Goal: Information Seeking & Learning: Check status

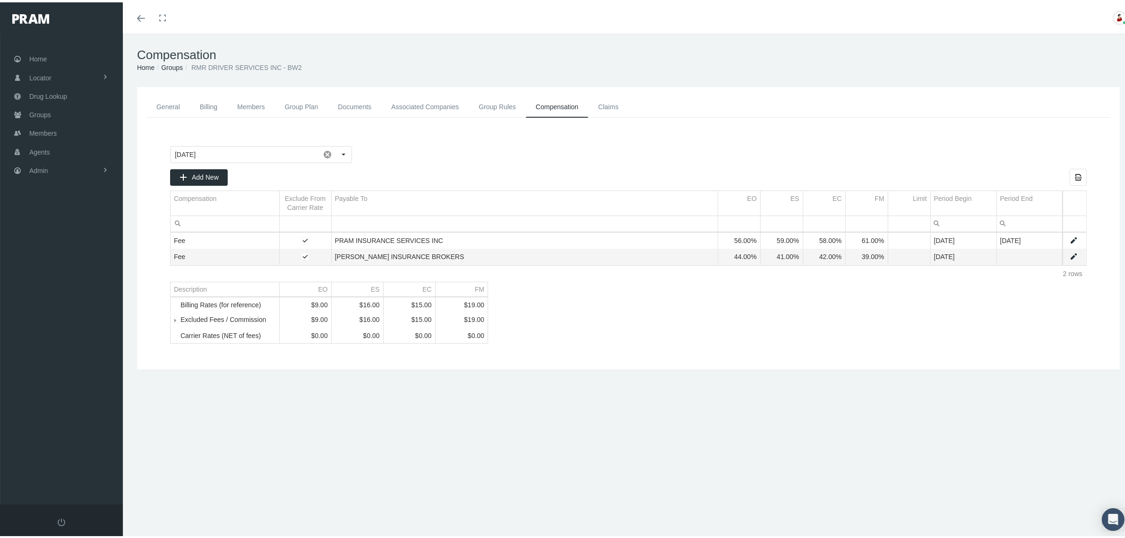
click at [176, 66] on link "Groups" at bounding box center [172, 65] width 22 height 8
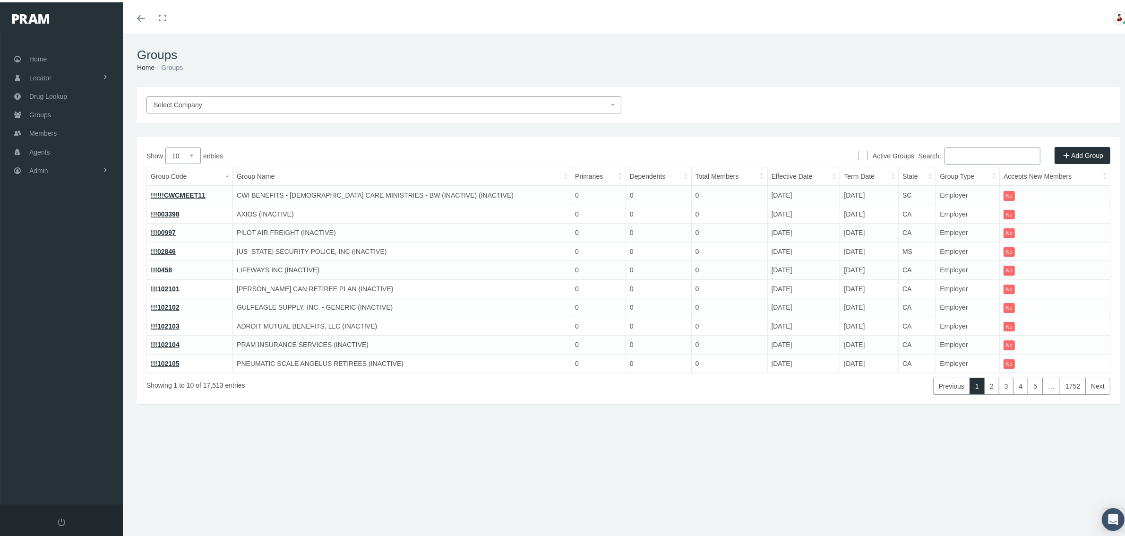
click at [989, 155] on input "Search:" at bounding box center [993, 153] width 96 height 17
paste input "12475000"
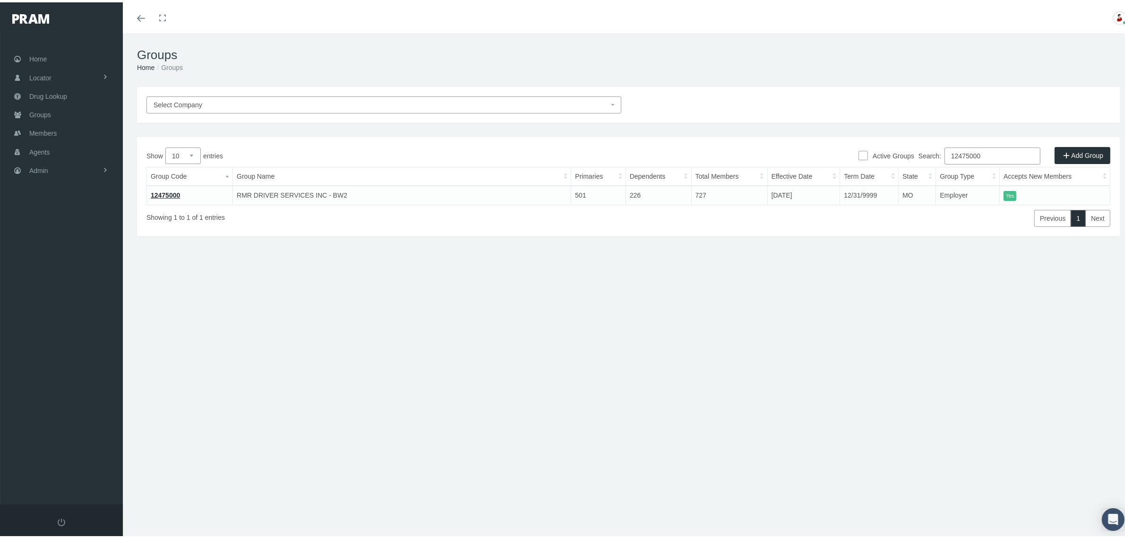
type input "12475000"
click at [164, 189] on link "12475000" at bounding box center [165, 193] width 29 height 8
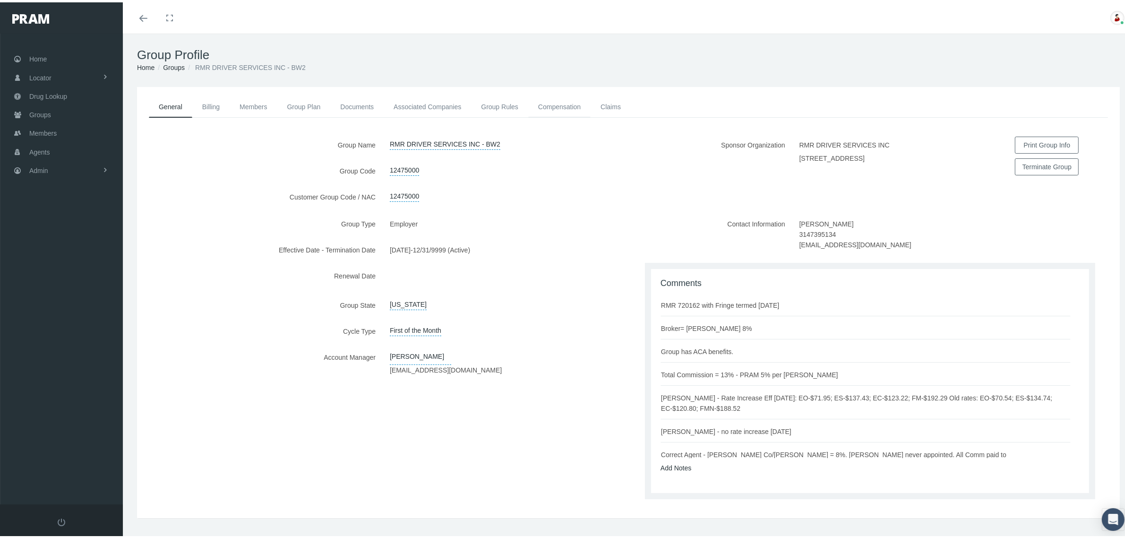
click at [555, 103] on link "Compensation" at bounding box center [559, 104] width 62 height 21
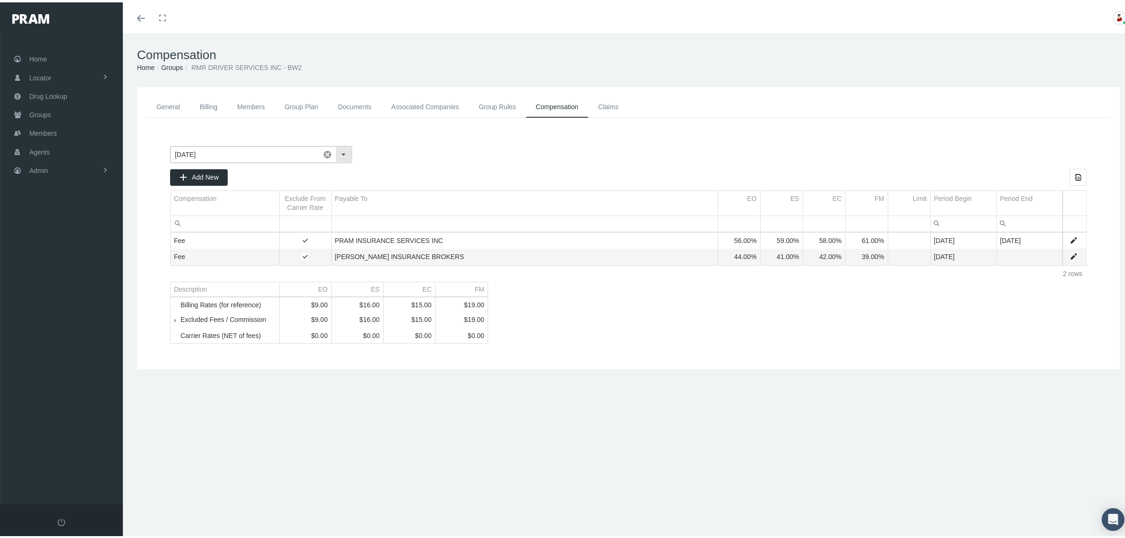
click at [346, 151] on div "Select" at bounding box center [343, 152] width 15 height 15
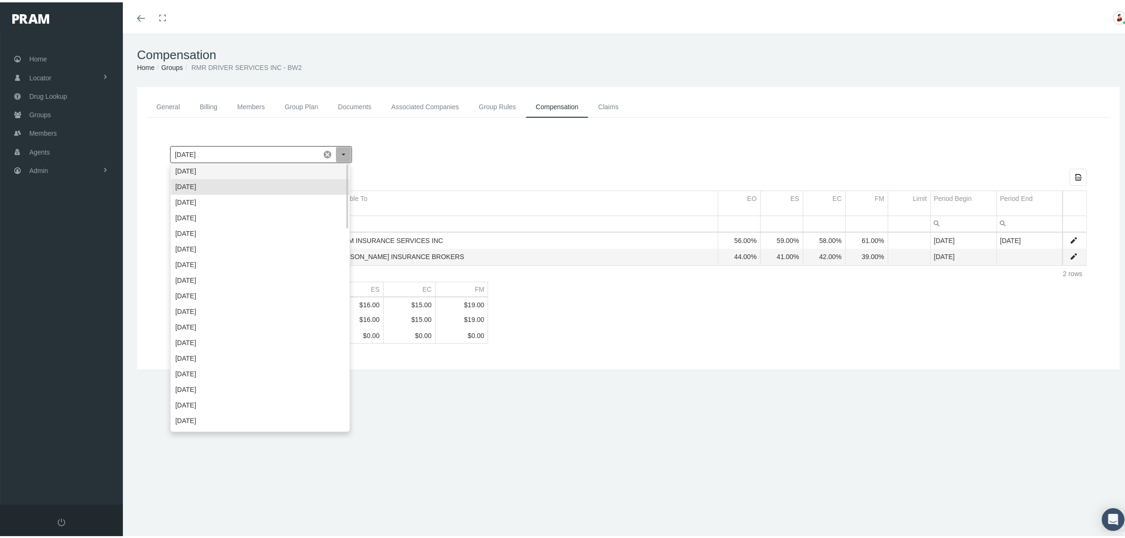
click at [331, 166] on div "October 2025" at bounding box center [260, 169] width 178 height 16
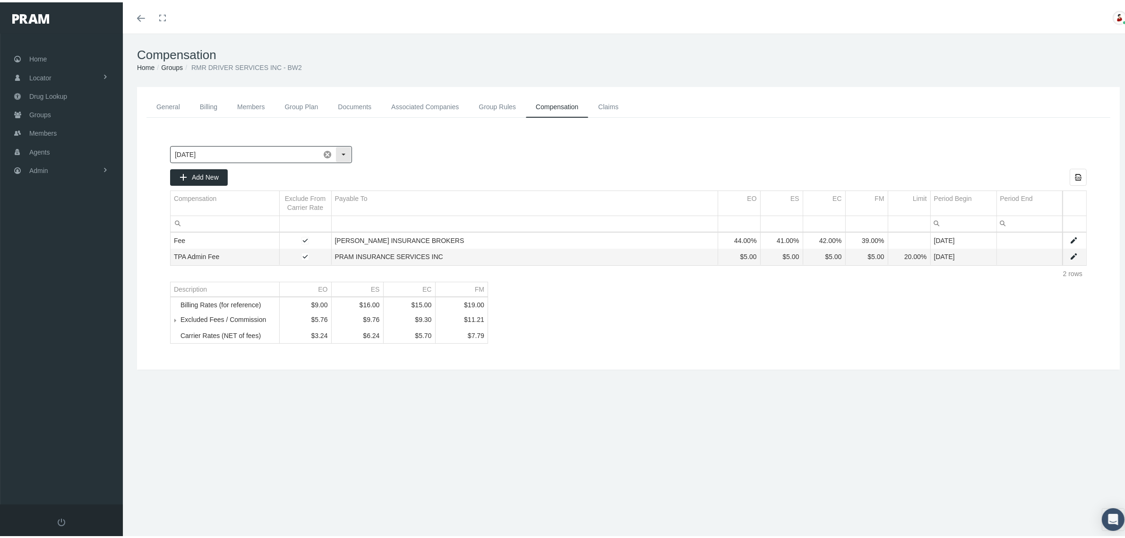
click at [344, 154] on div "Select" at bounding box center [343, 152] width 15 height 15
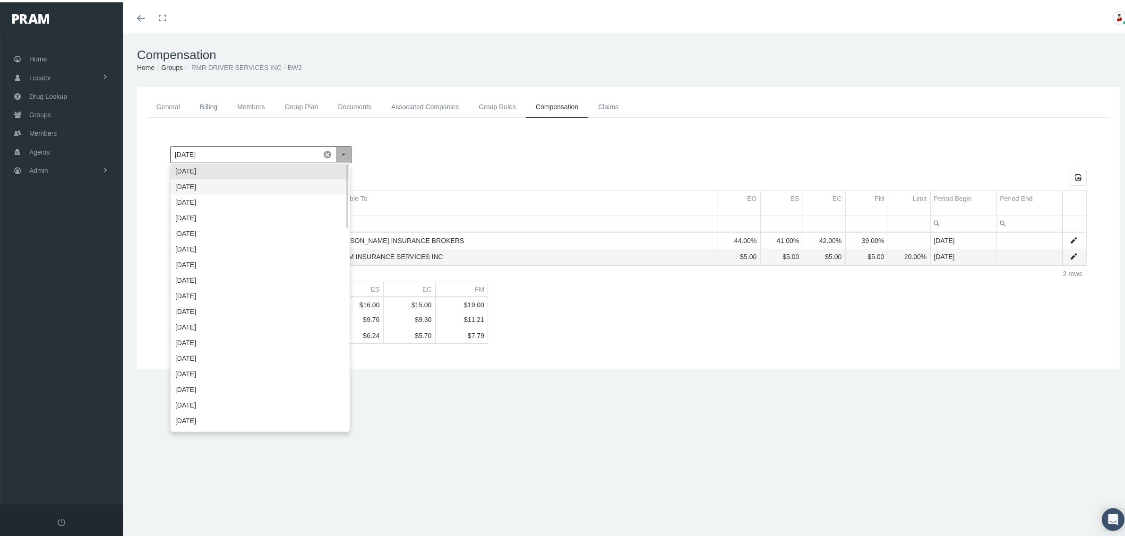
click at [322, 181] on div "September 2025" at bounding box center [260, 185] width 178 height 16
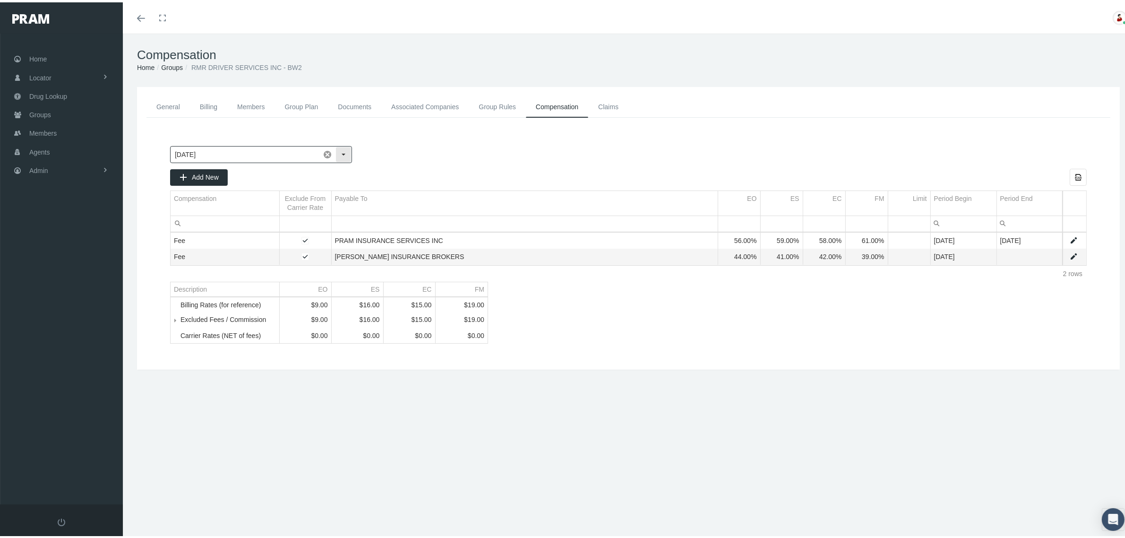
click at [344, 153] on div "Select" at bounding box center [343, 152] width 15 height 15
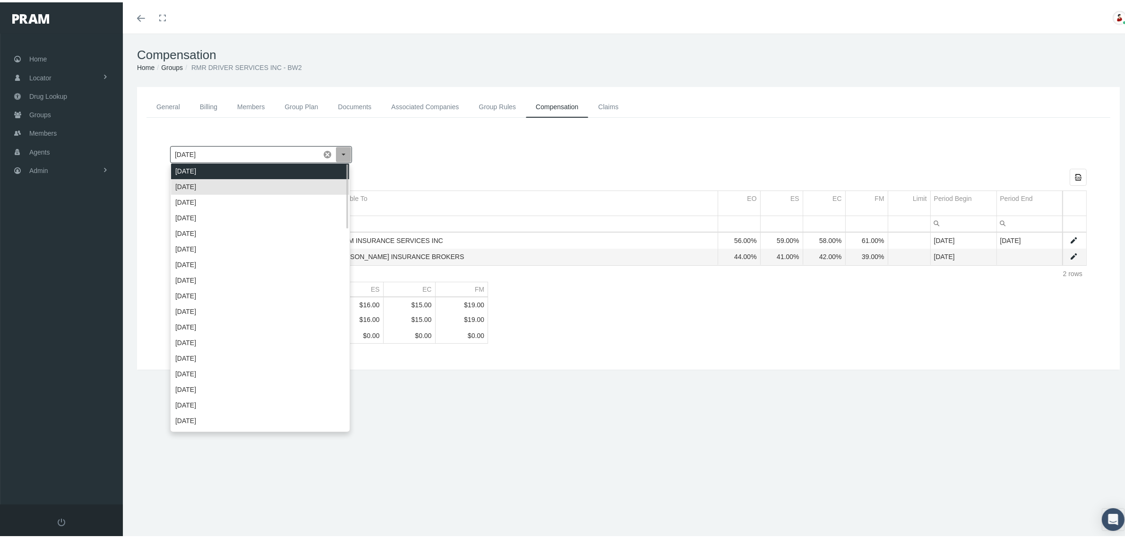
click at [329, 172] on div "October 2025" at bounding box center [260, 169] width 178 height 16
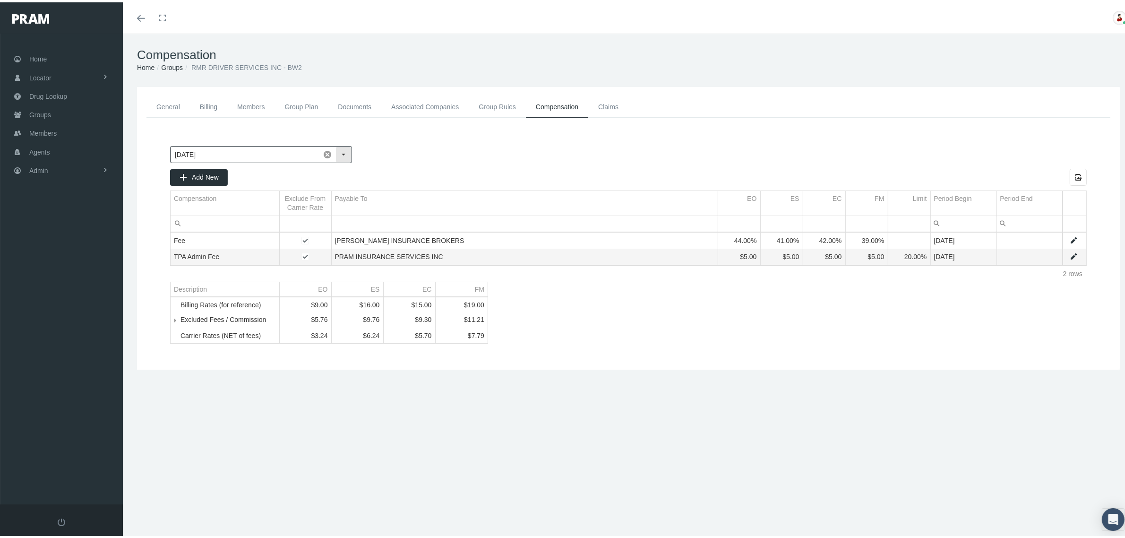
click at [341, 154] on div "Select" at bounding box center [343, 152] width 15 height 15
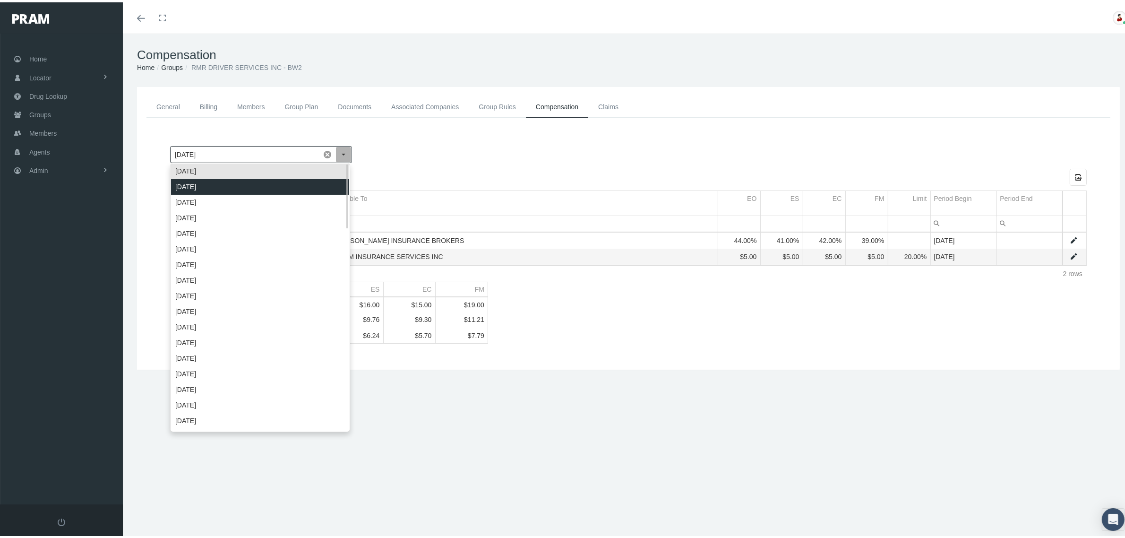
click at [318, 187] on div "[DATE]" at bounding box center [260, 185] width 178 height 16
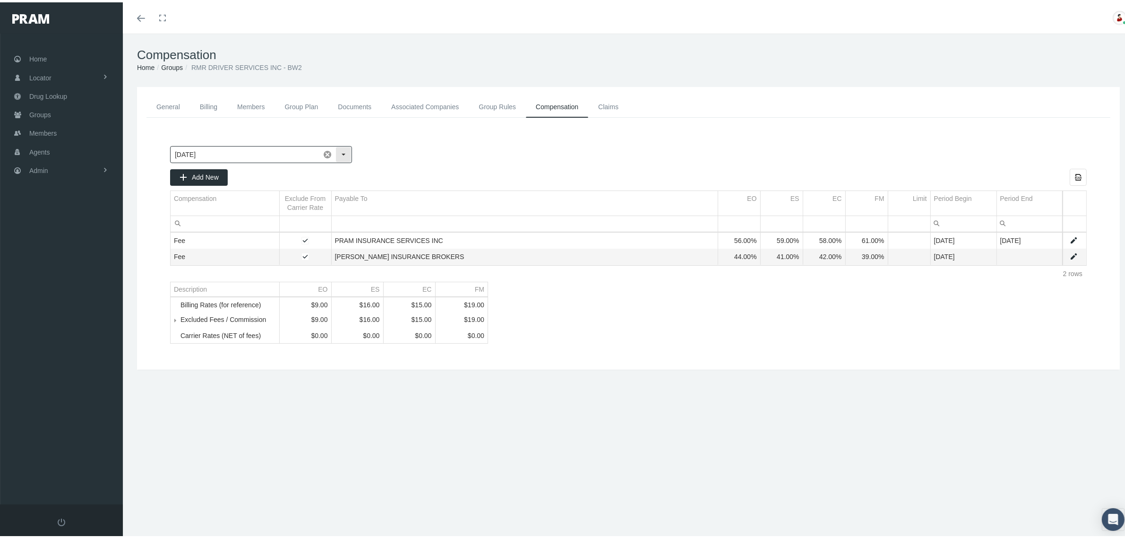
click at [341, 153] on div "Select" at bounding box center [343, 152] width 15 height 15
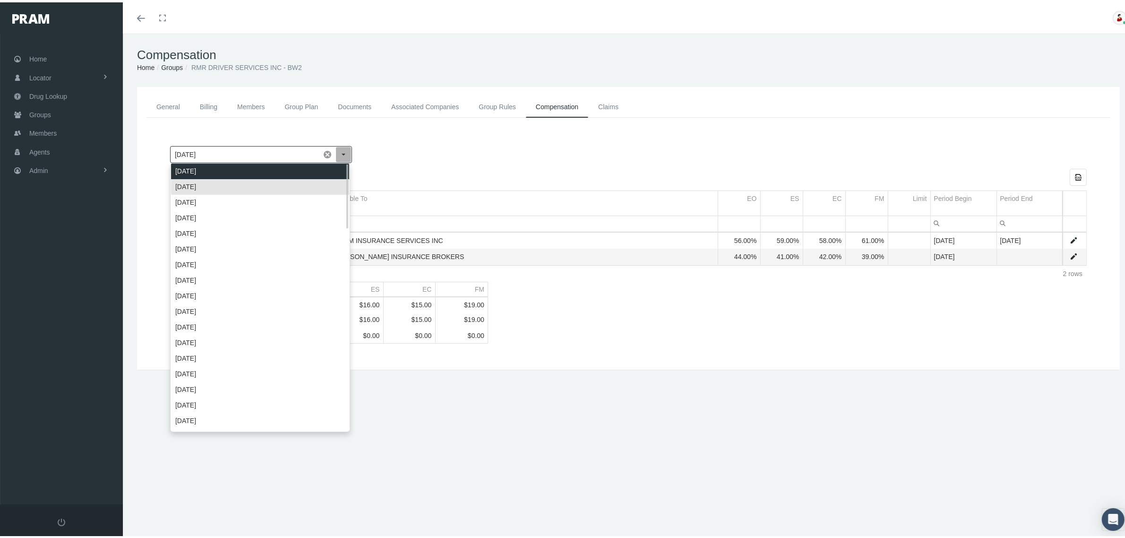
click at [332, 168] on div "[DATE]" at bounding box center [260, 169] width 178 height 16
type input "[DATE]"
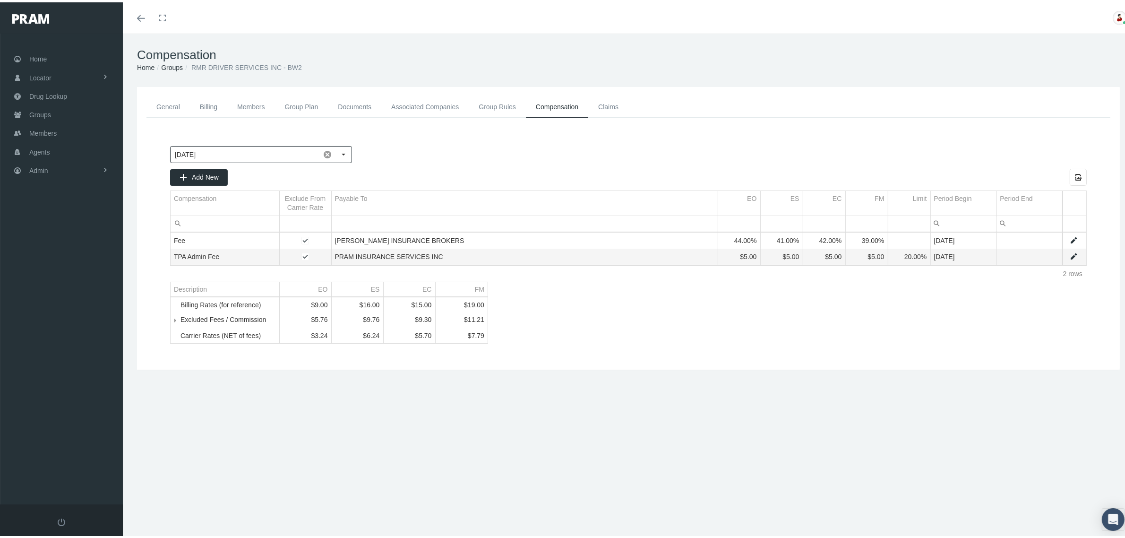
click at [178, 110] on link "General" at bounding box center [168, 104] width 43 height 21
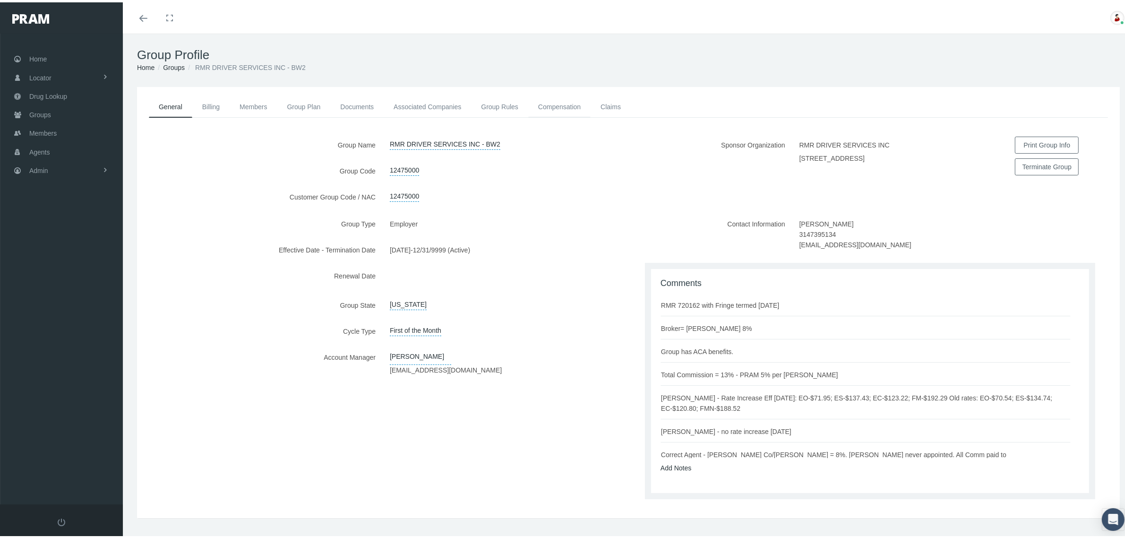
click at [569, 103] on link "Compensation" at bounding box center [559, 104] width 62 height 21
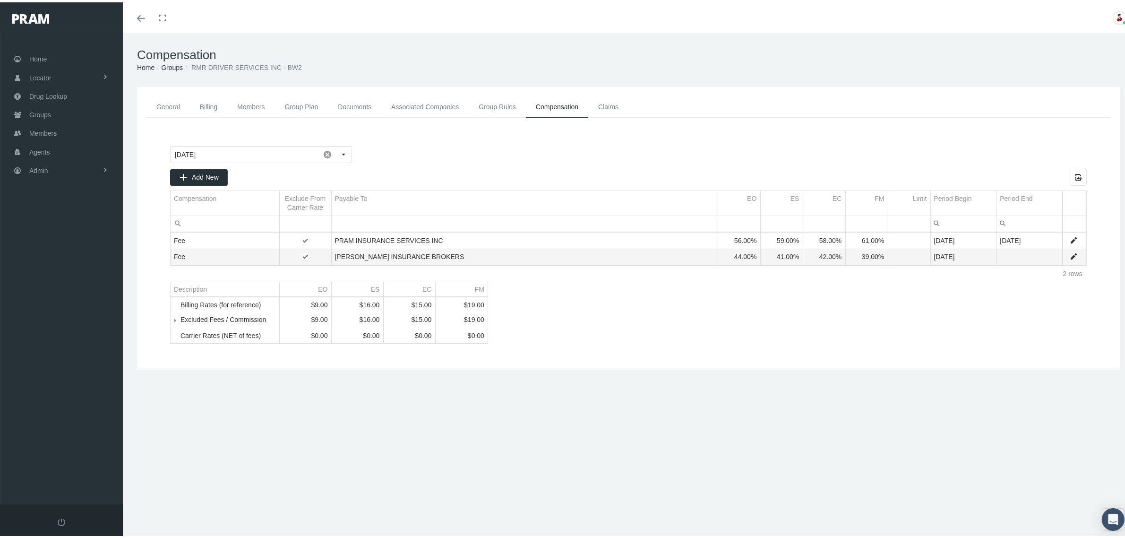
click at [173, 107] on link "General" at bounding box center [168, 104] width 43 height 21
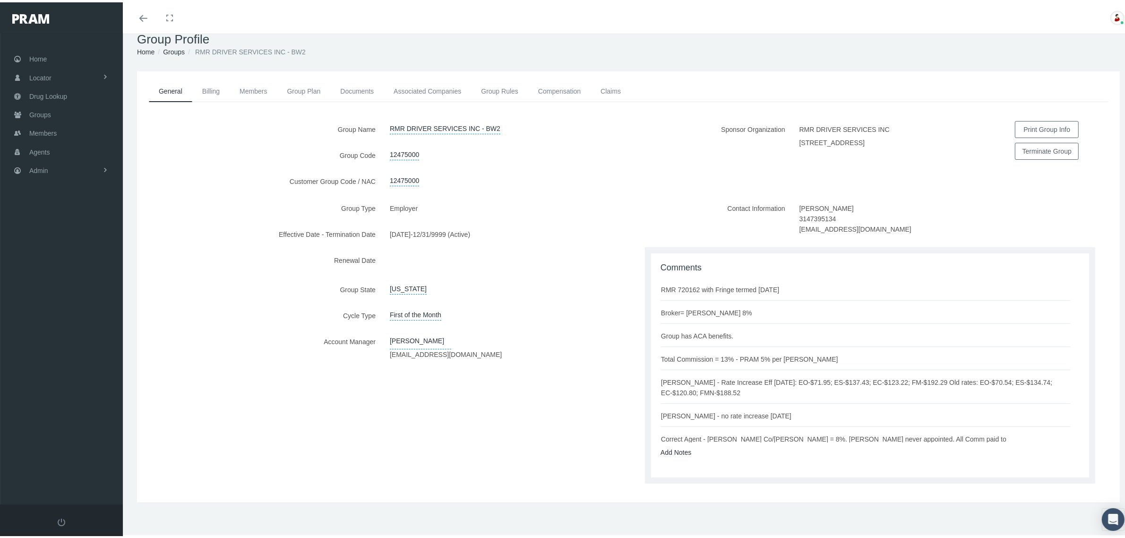
scroll to position [20, 0]
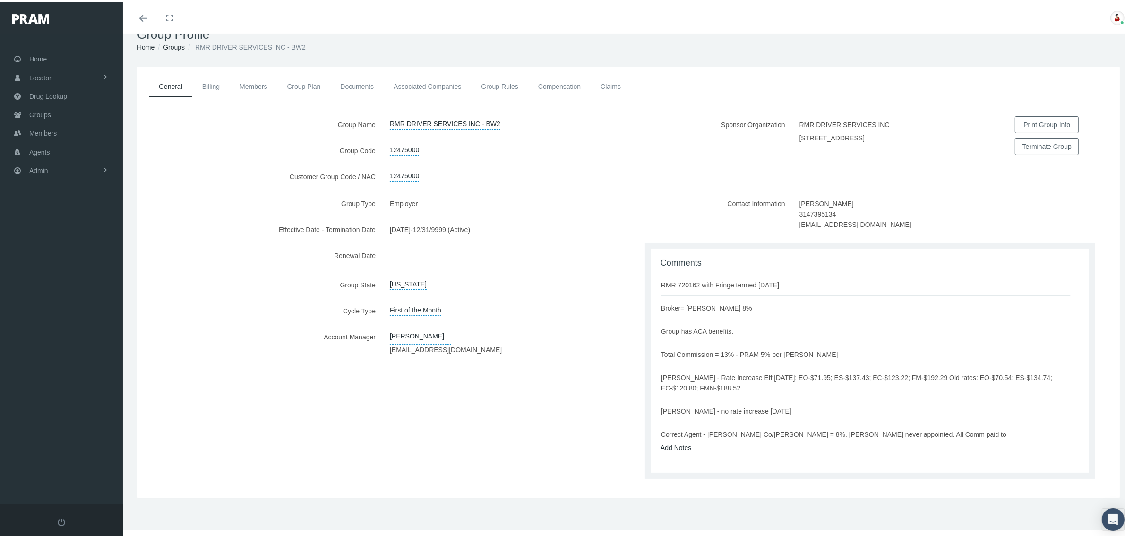
click at [610, 228] on div "[DATE] - 12/31/9999 (Active)" at bounding box center [506, 227] width 246 height 17
click at [562, 79] on link "Compensation" at bounding box center [559, 84] width 62 height 21
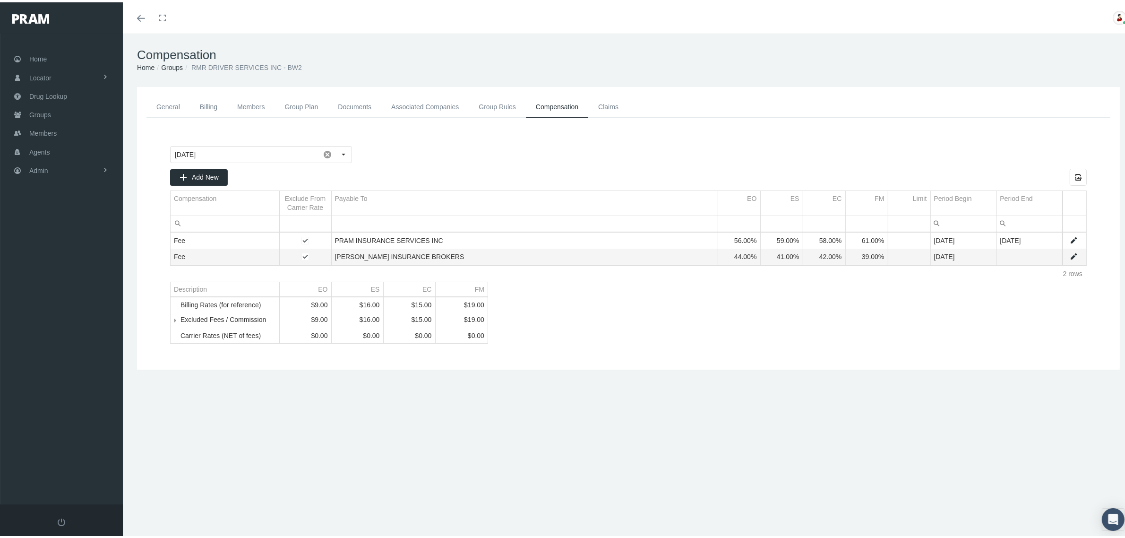
click at [537, 147] on div at bounding box center [721, 152] width 734 height 17
click at [343, 155] on div "Select" at bounding box center [343, 152] width 15 height 15
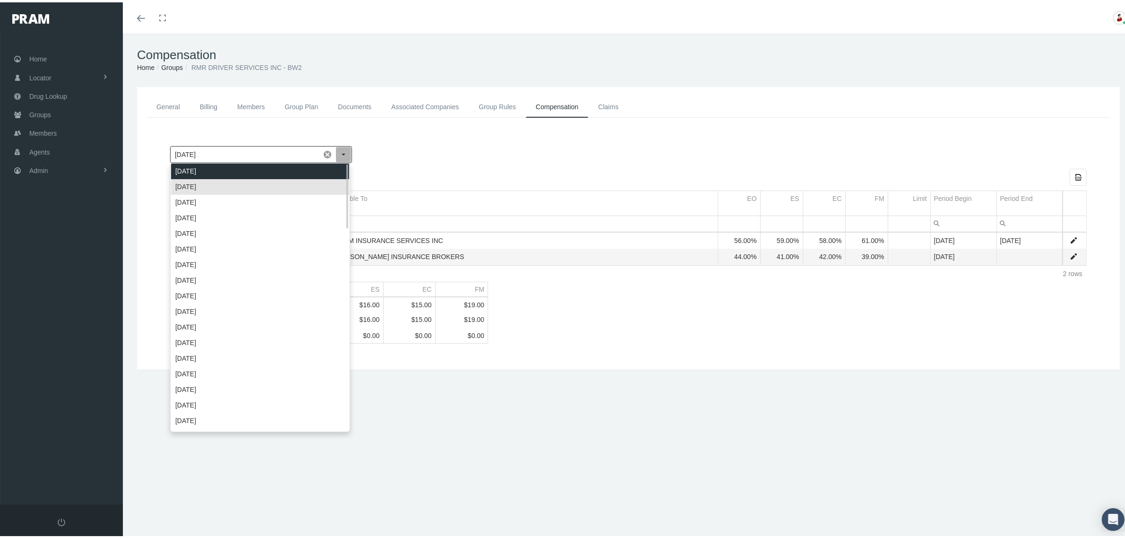
click at [317, 171] on div "[DATE]" at bounding box center [260, 169] width 178 height 16
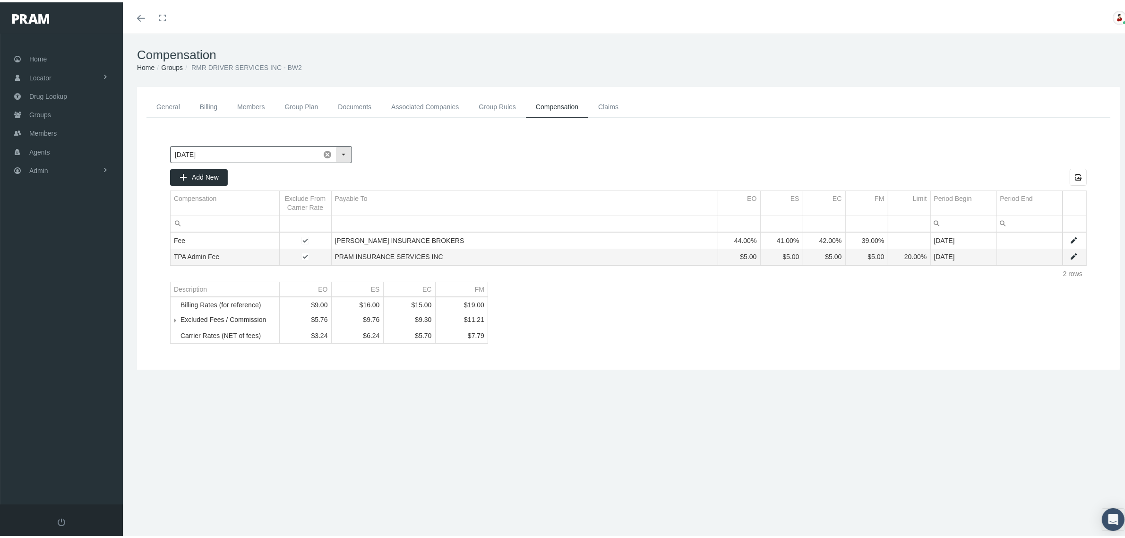
click at [343, 151] on div "Select" at bounding box center [343, 152] width 15 height 15
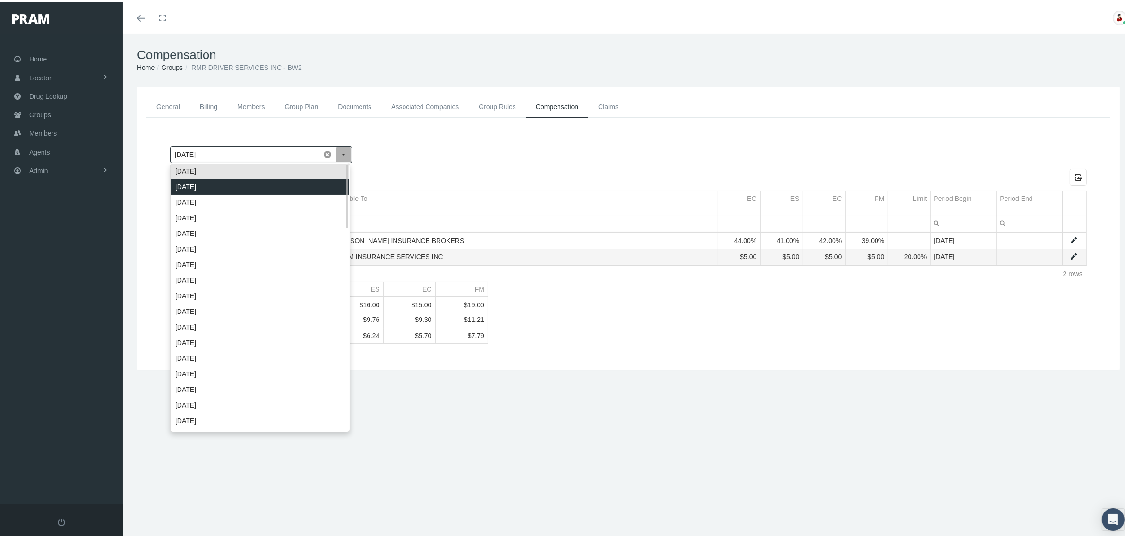
click at [311, 183] on div "[DATE]" at bounding box center [260, 185] width 178 height 16
type input "[DATE]"
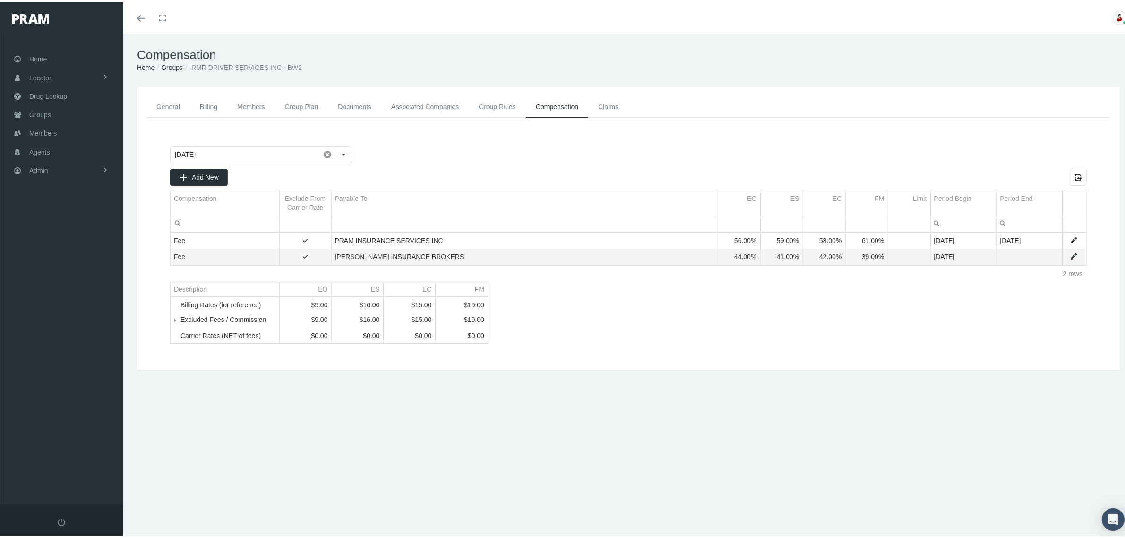
click at [180, 65] on link "Groups" at bounding box center [172, 65] width 22 height 8
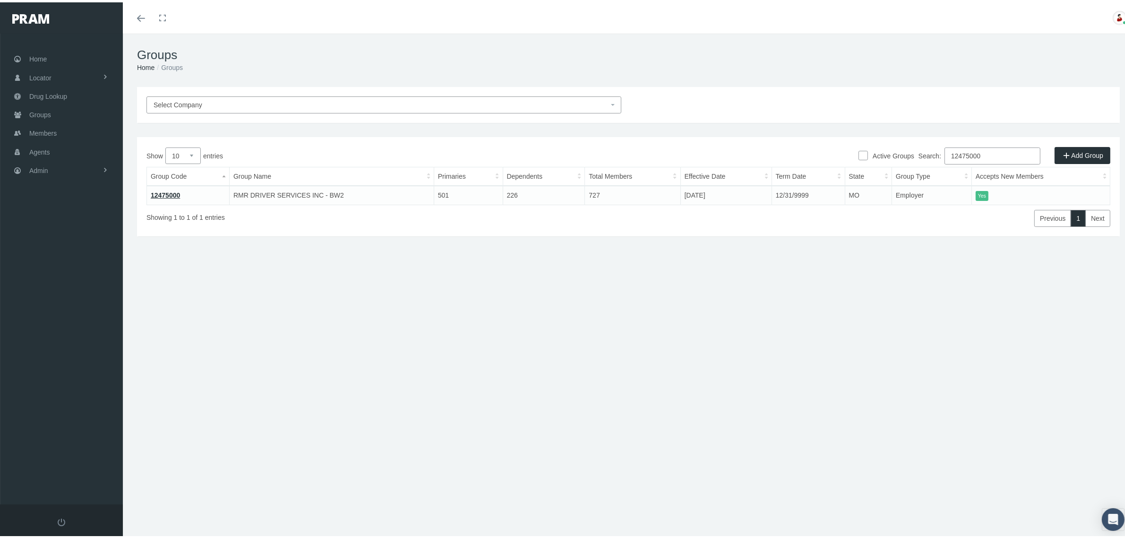
click at [975, 155] on input "12475000" at bounding box center [993, 153] width 96 height 17
paste input "780221MB"
type input "780221MB"
click at [173, 194] on link "780221MB" at bounding box center [167, 193] width 33 height 8
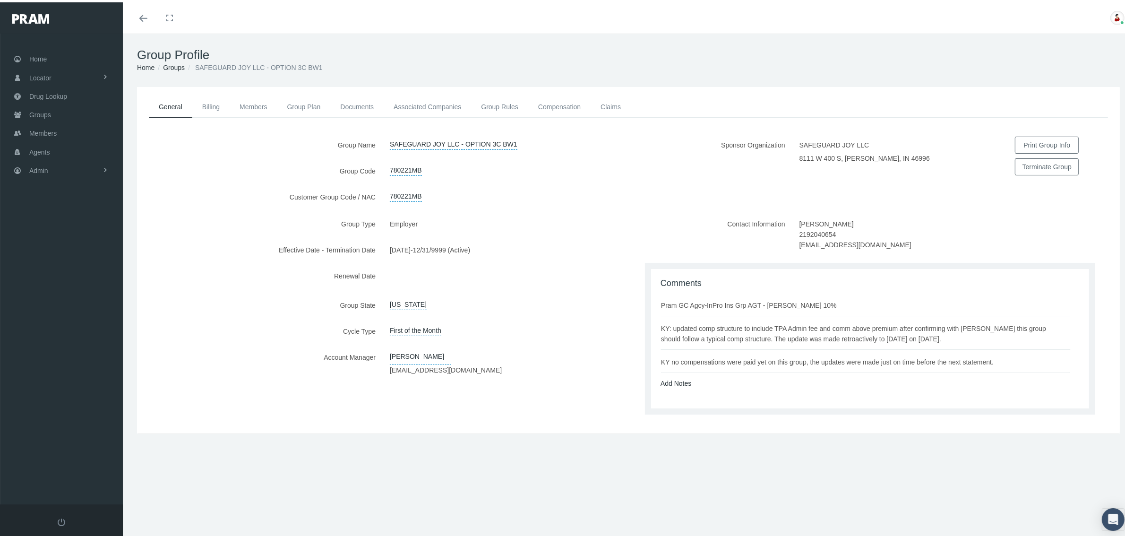
click at [573, 104] on link "Compensation" at bounding box center [559, 104] width 62 height 21
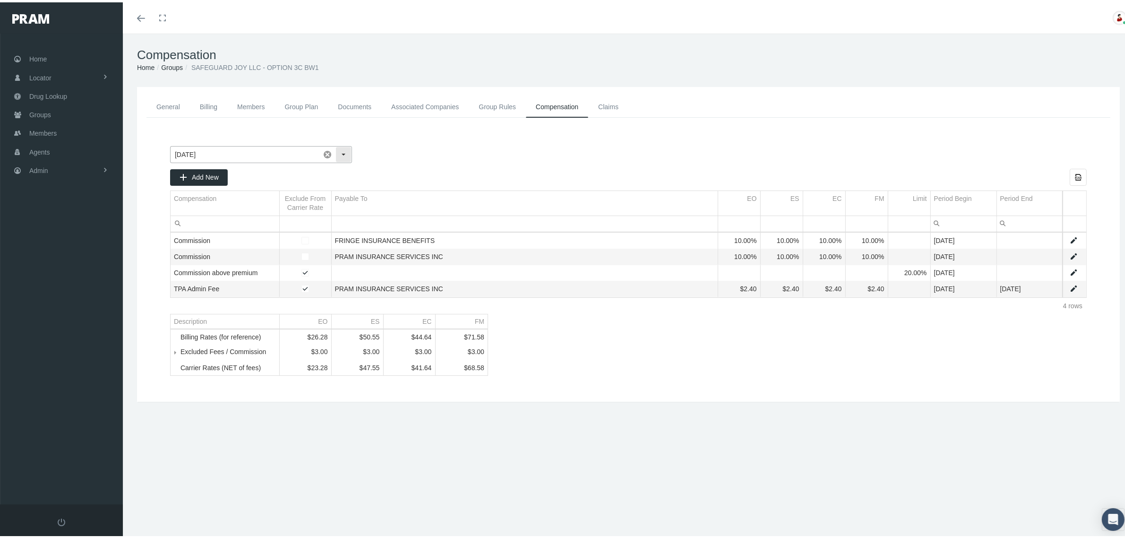
click at [341, 152] on div "Select" at bounding box center [343, 152] width 15 height 15
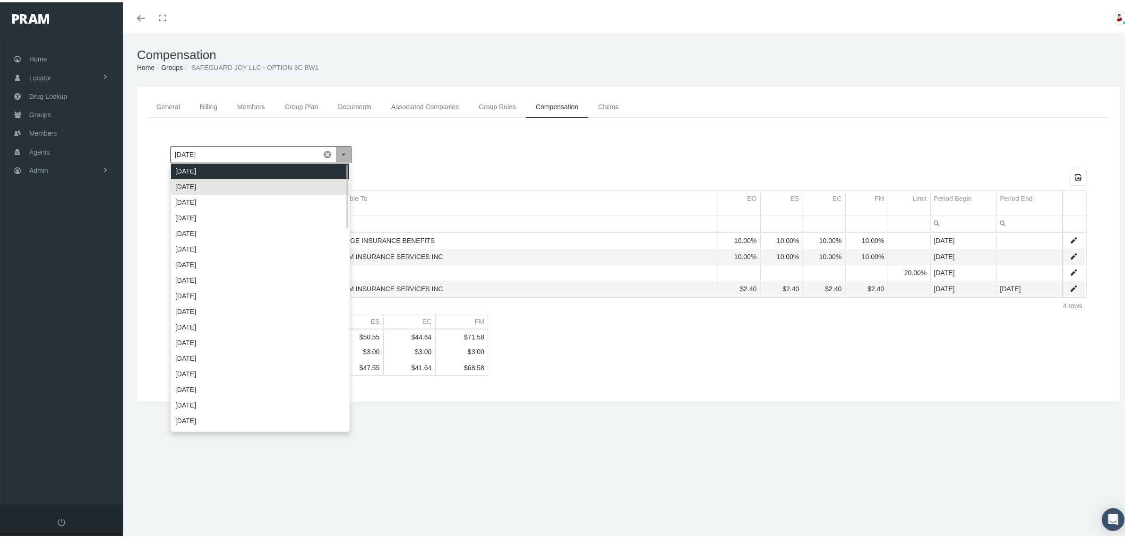
click at [323, 164] on div "[DATE]" at bounding box center [260, 169] width 178 height 16
type input "[DATE]"
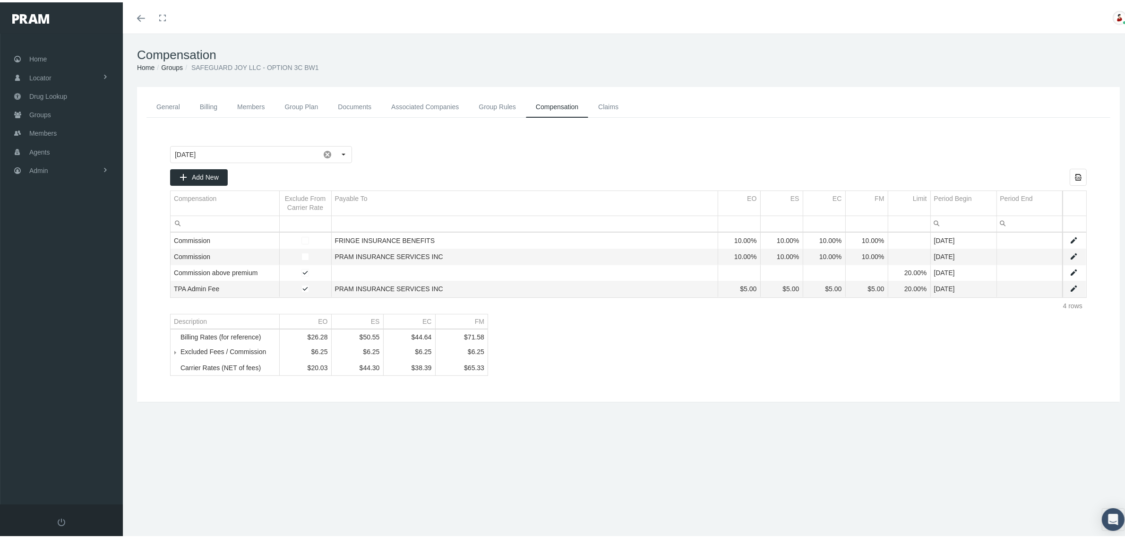
click at [173, 65] on link "Groups" at bounding box center [172, 65] width 22 height 8
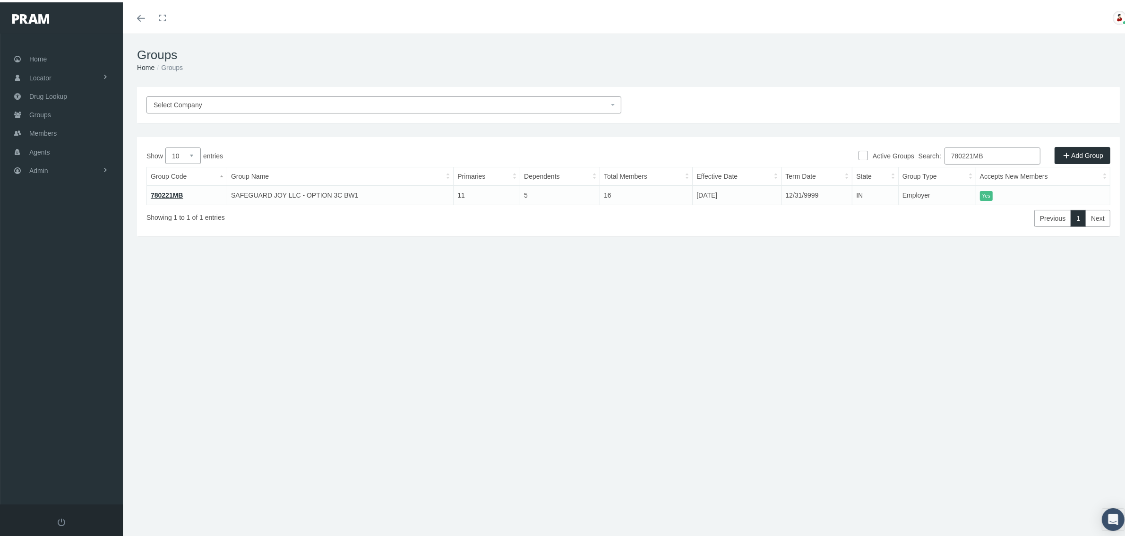
click at [1008, 156] on input "780221MB" at bounding box center [993, 153] width 96 height 17
paste input "3020"
type input "730201MB"
click at [182, 189] on link "730201MB" at bounding box center [167, 193] width 33 height 8
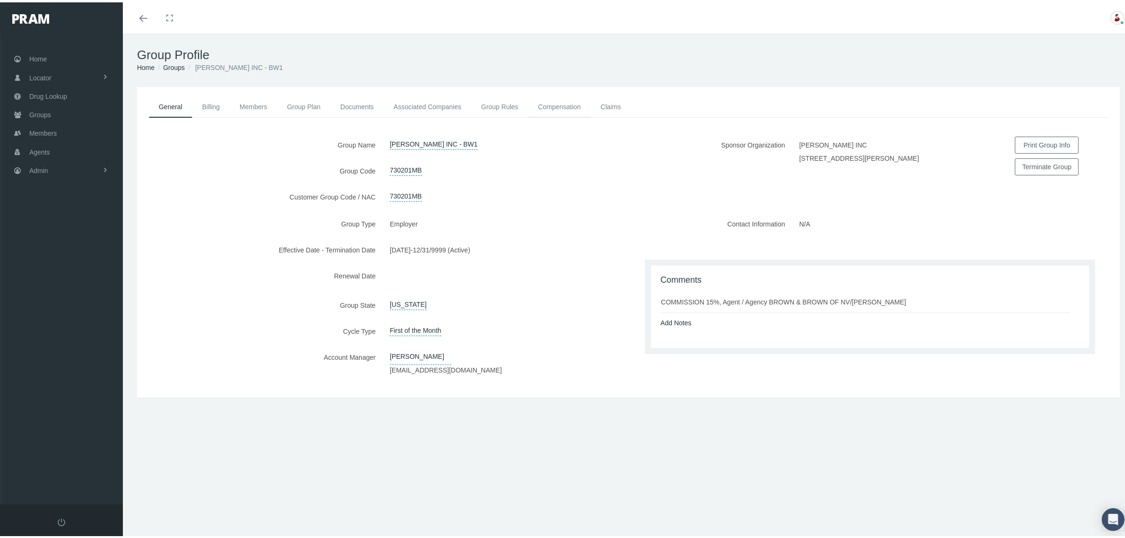
click at [546, 102] on link "Compensation" at bounding box center [559, 104] width 62 height 21
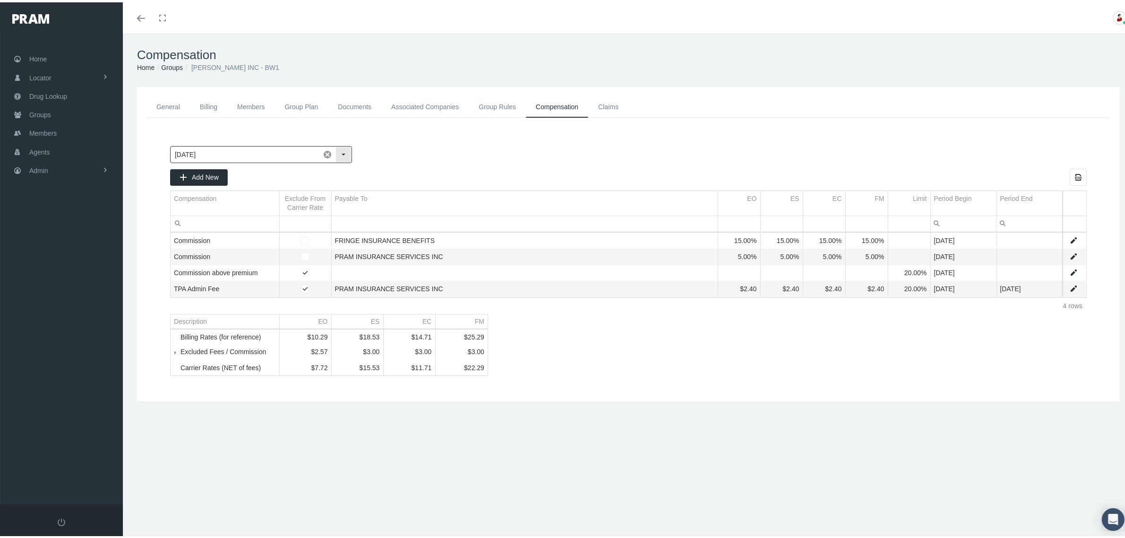
click at [346, 152] on div "Select" at bounding box center [343, 152] width 15 height 15
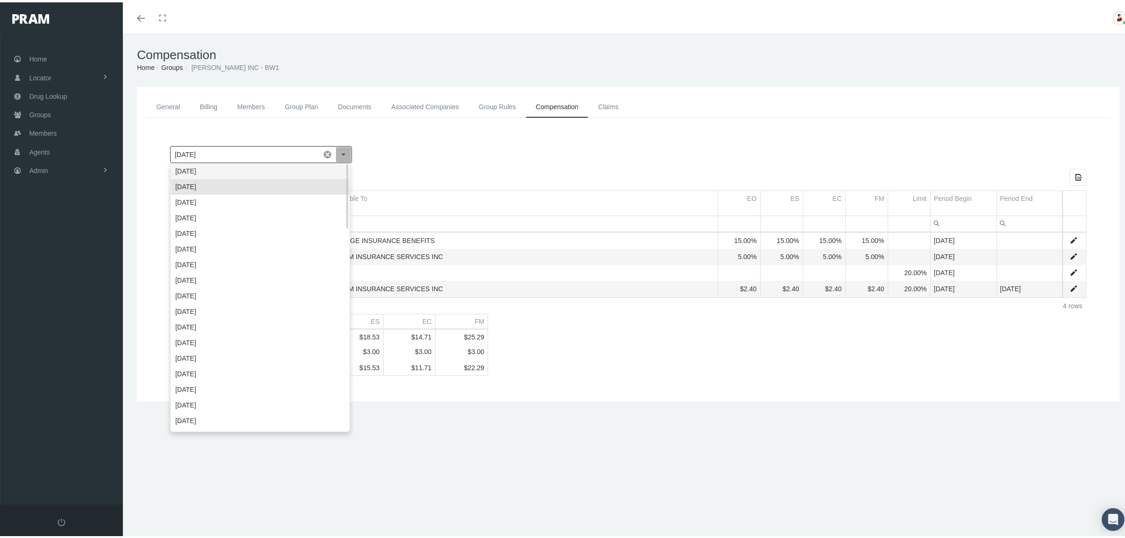
click at [327, 169] on div "October 2025" at bounding box center [260, 169] width 178 height 16
type input "October 2025"
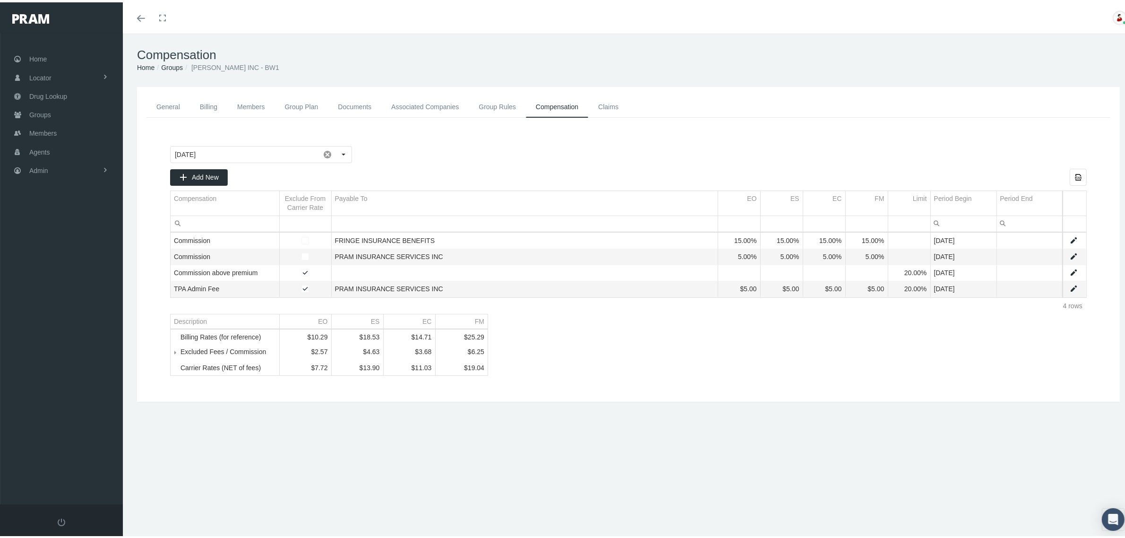
click at [170, 64] on link "Groups" at bounding box center [172, 65] width 22 height 8
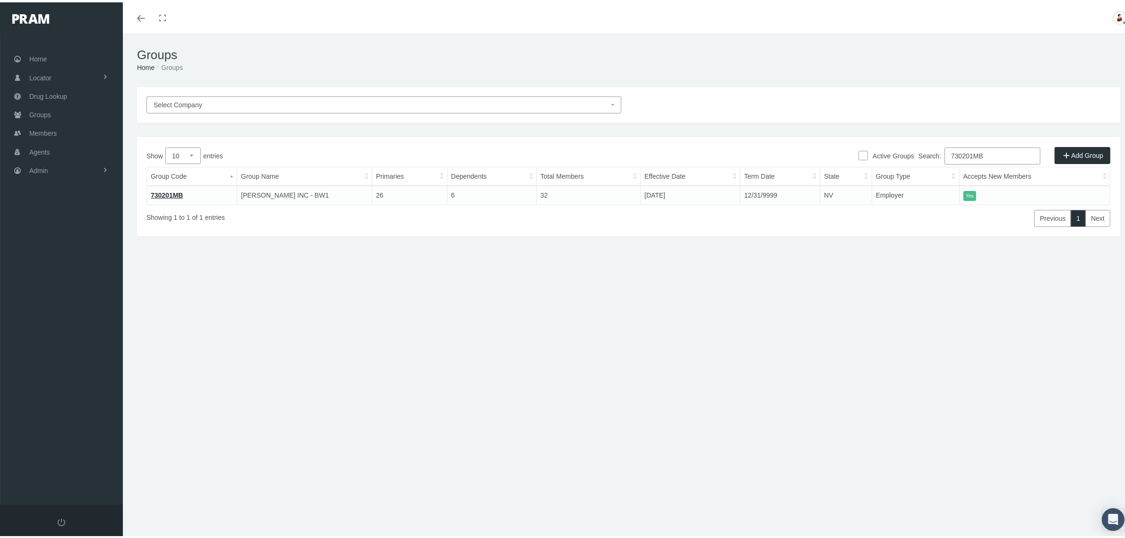
click at [949, 158] on input "730201MB" at bounding box center [993, 153] width 96 height 17
paste input "3"
type input "730203MB"
click at [156, 190] on link "730203MB" at bounding box center [167, 193] width 33 height 8
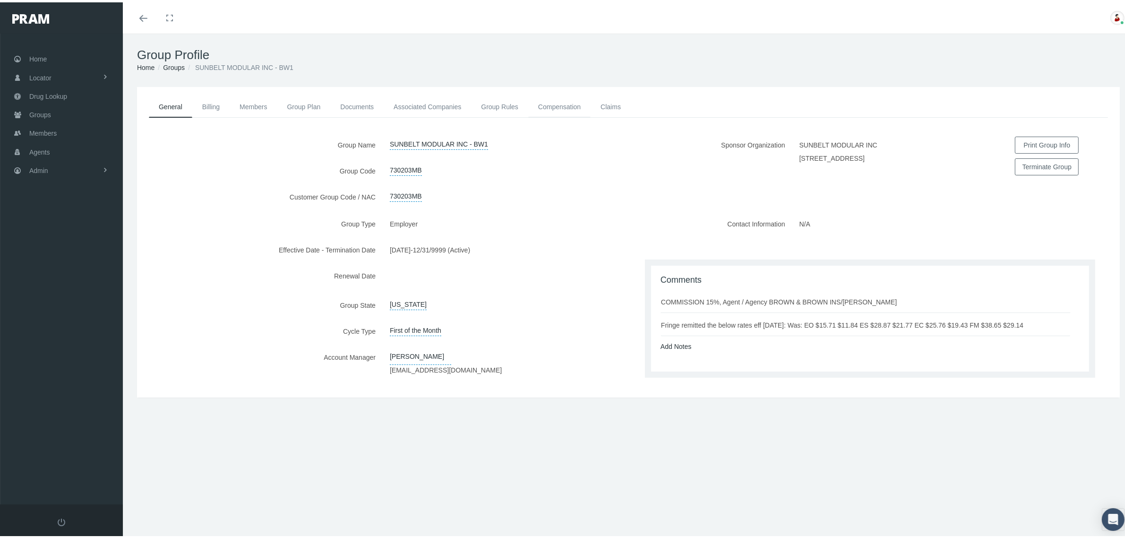
click at [568, 104] on link "Compensation" at bounding box center [559, 104] width 62 height 21
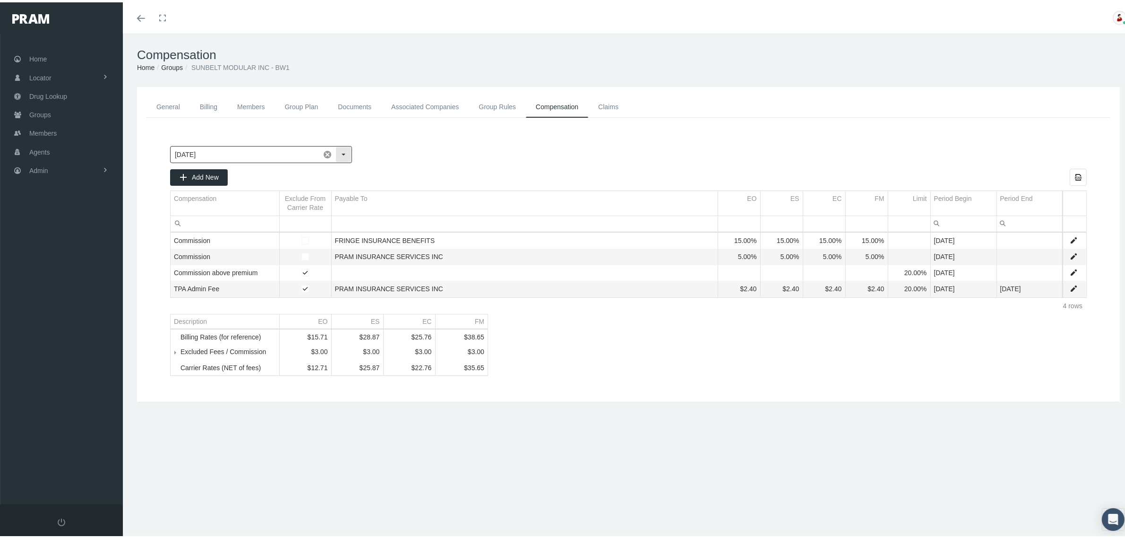
click at [343, 154] on div "Select" at bounding box center [343, 152] width 15 height 15
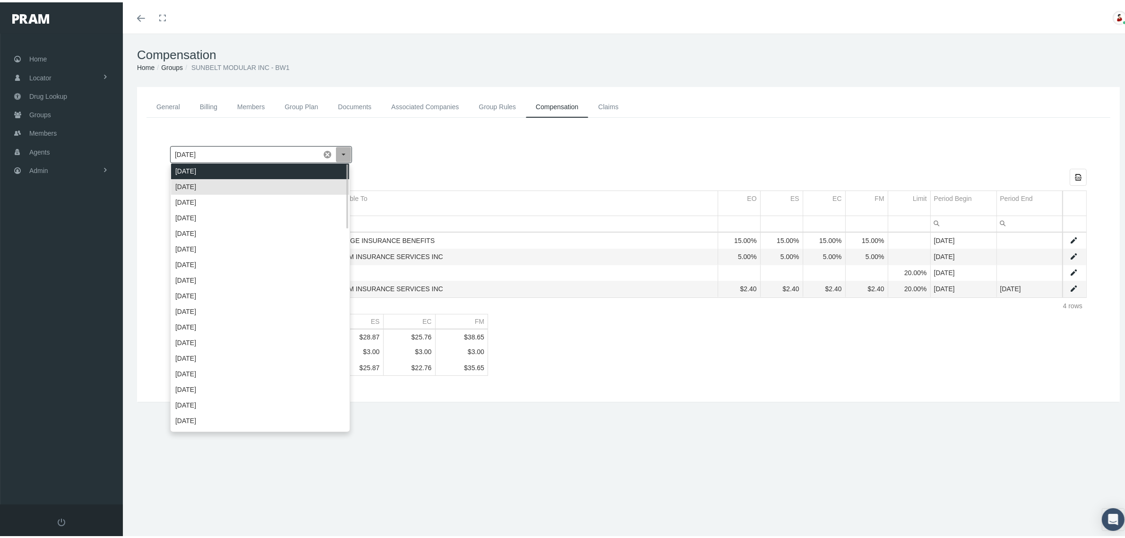
click at [326, 171] on div "October 2025" at bounding box center [260, 169] width 178 height 16
type input "October 2025"
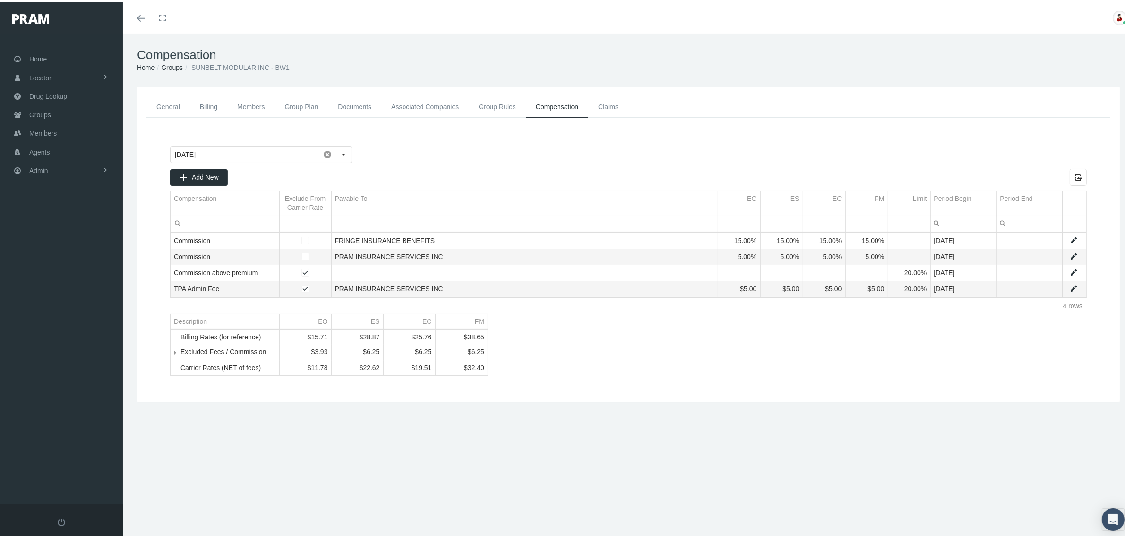
click at [176, 64] on link "Groups" at bounding box center [172, 65] width 22 height 8
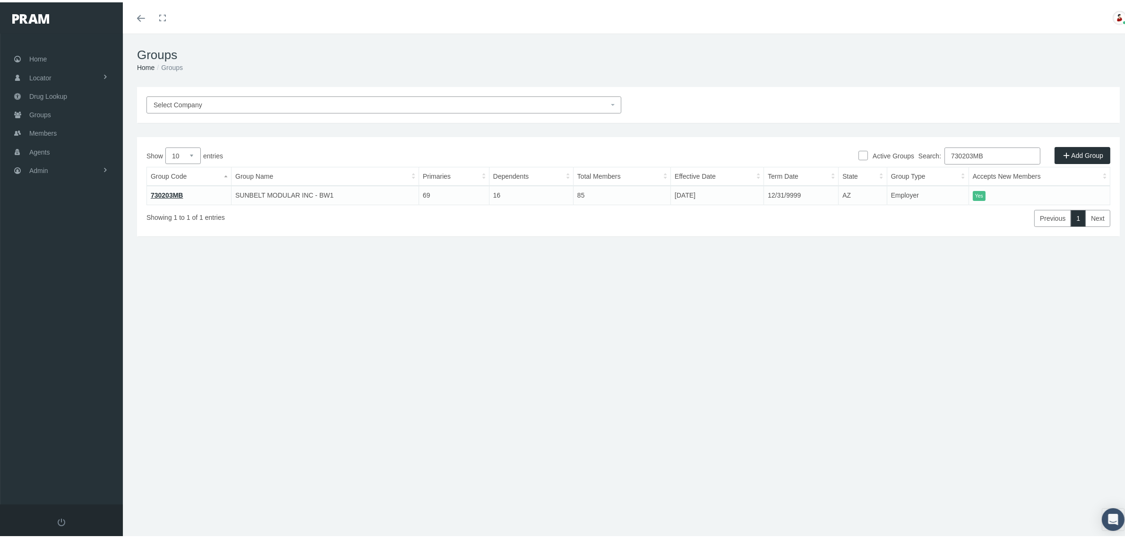
click at [1001, 152] on input "730203MB" at bounding box center [993, 153] width 96 height 17
paste input "17"
type input "730217MB"
click at [176, 193] on link "730217MB" at bounding box center [167, 193] width 33 height 8
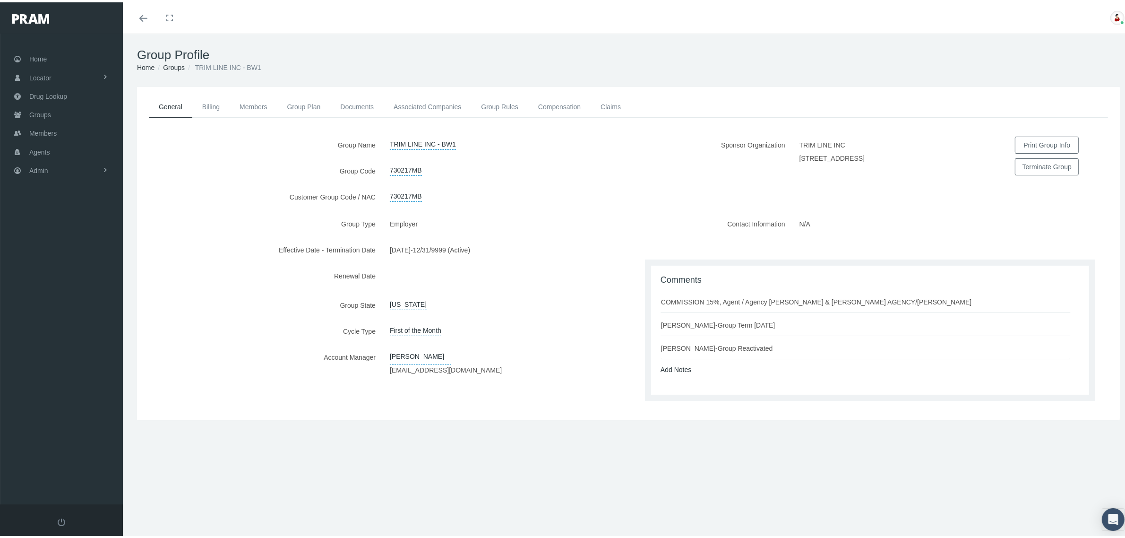
click at [561, 107] on link "Compensation" at bounding box center [559, 104] width 62 height 21
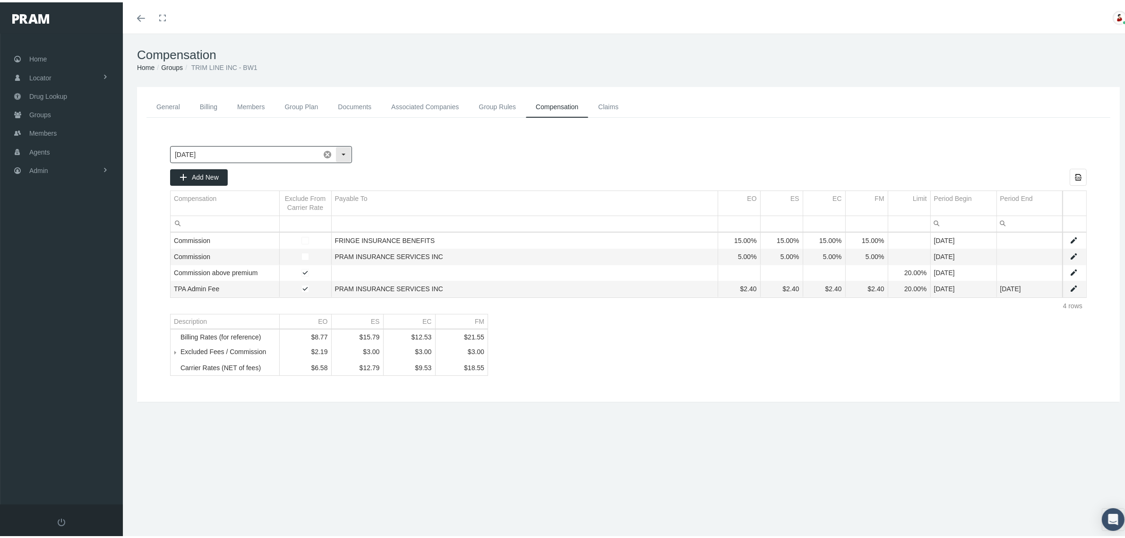
click at [346, 154] on div "Select" at bounding box center [343, 152] width 15 height 15
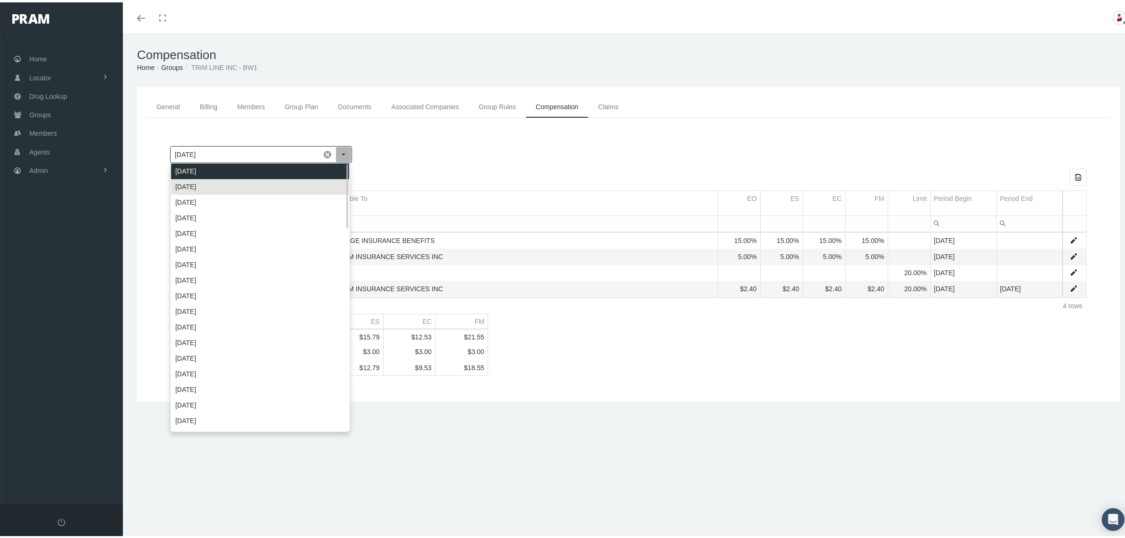
click at [332, 172] on div "October 2025" at bounding box center [260, 169] width 178 height 16
type input "October 2025"
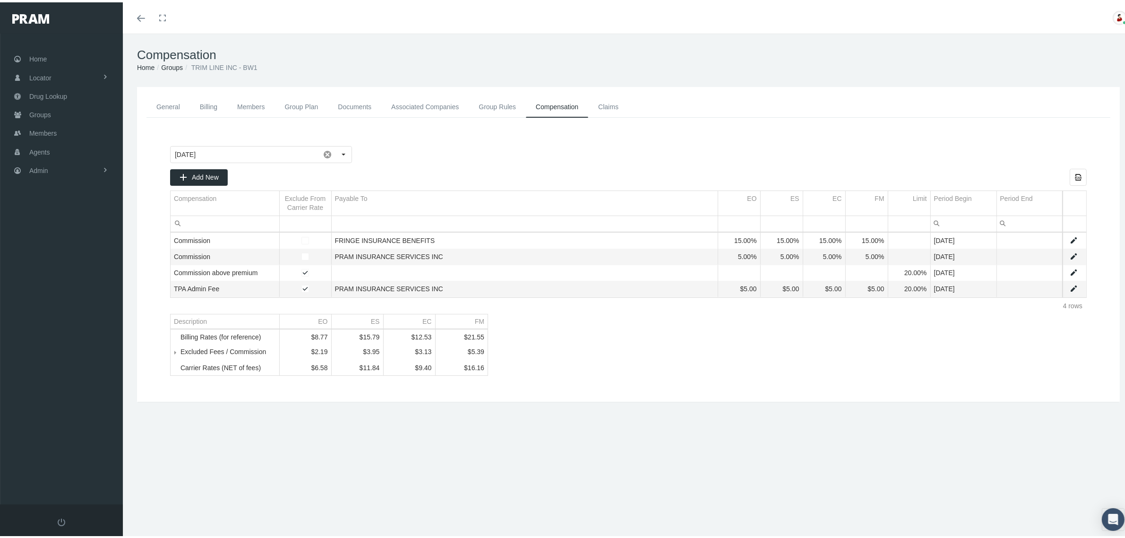
click at [178, 62] on link "Groups" at bounding box center [172, 65] width 22 height 8
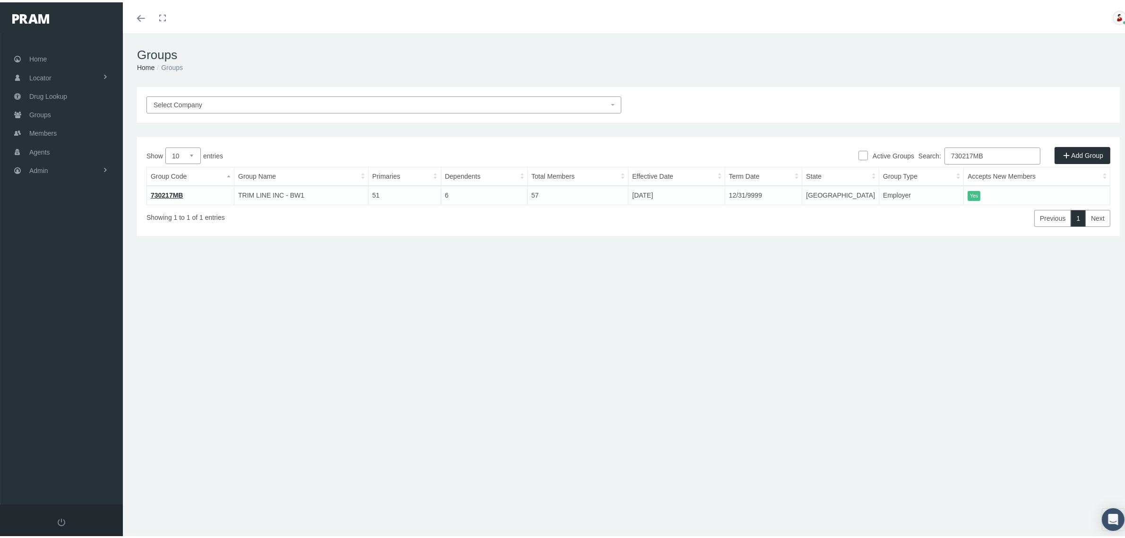
click at [953, 157] on input "730217MB" at bounding box center [993, 153] width 96 height 17
paste input "23"
type input "730223MB"
click at [170, 190] on link "730223MB" at bounding box center [167, 193] width 33 height 8
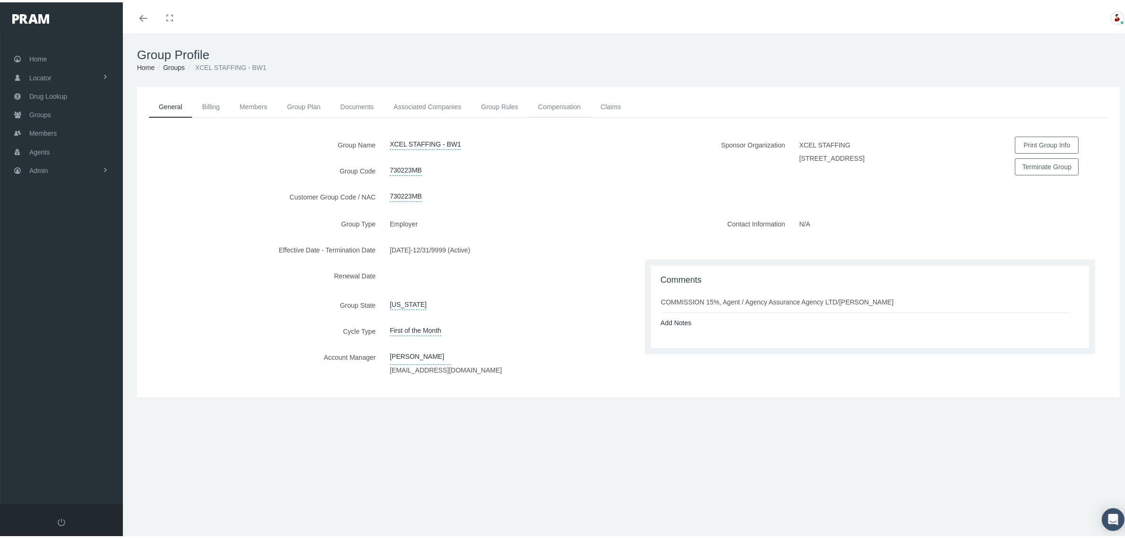
click at [572, 100] on link "Compensation" at bounding box center [559, 104] width 62 height 21
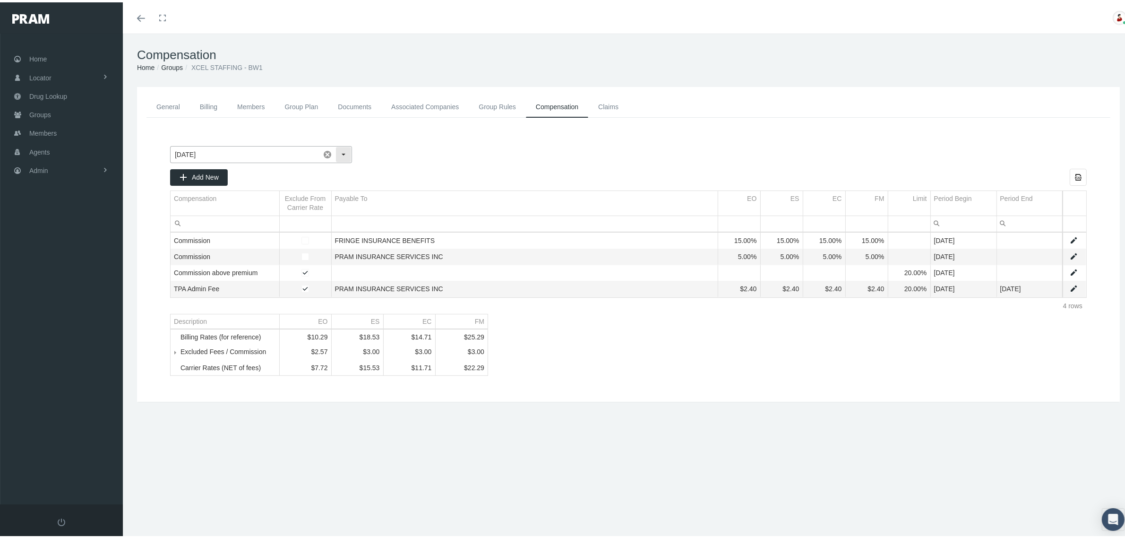
click at [345, 157] on div "Select" at bounding box center [343, 152] width 15 height 15
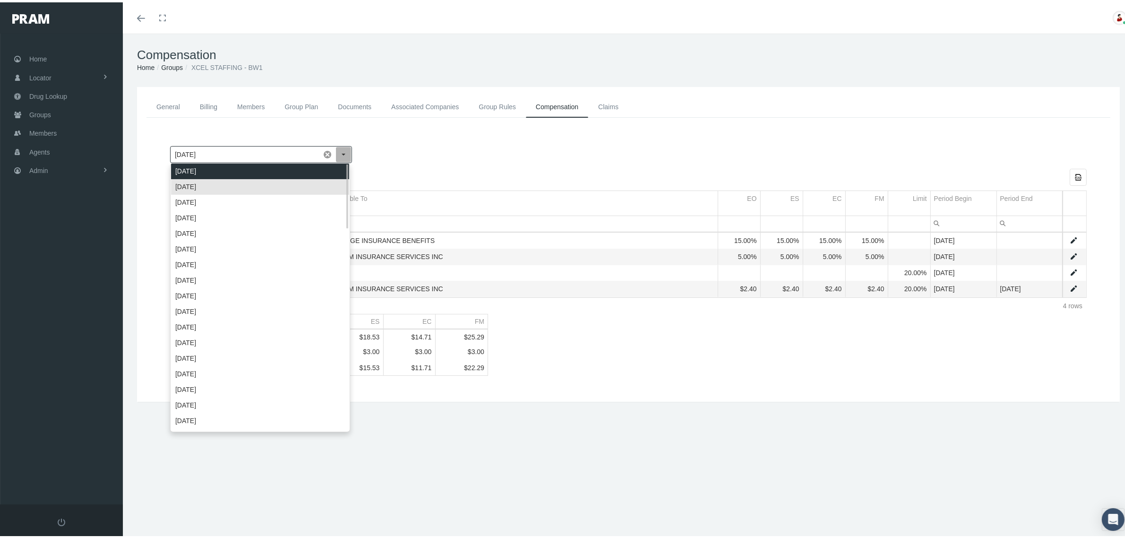
click at [328, 169] on div "[DATE]" at bounding box center [260, 169] width 178 height 16
type input "[DATE]"
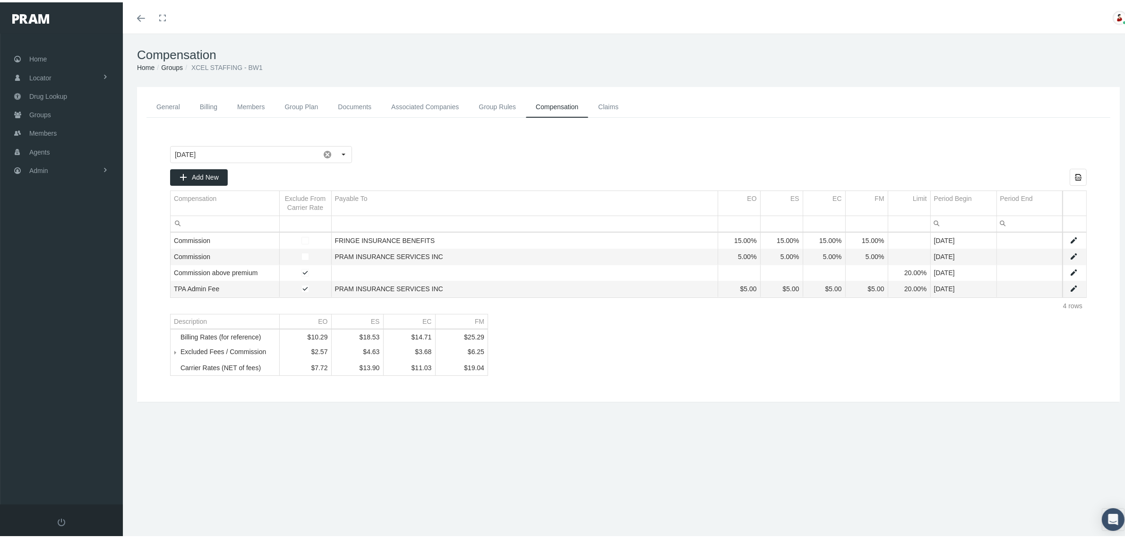
click at [174, 62] on link "Groups" at bounding box center [172, 65] width 22 height 8
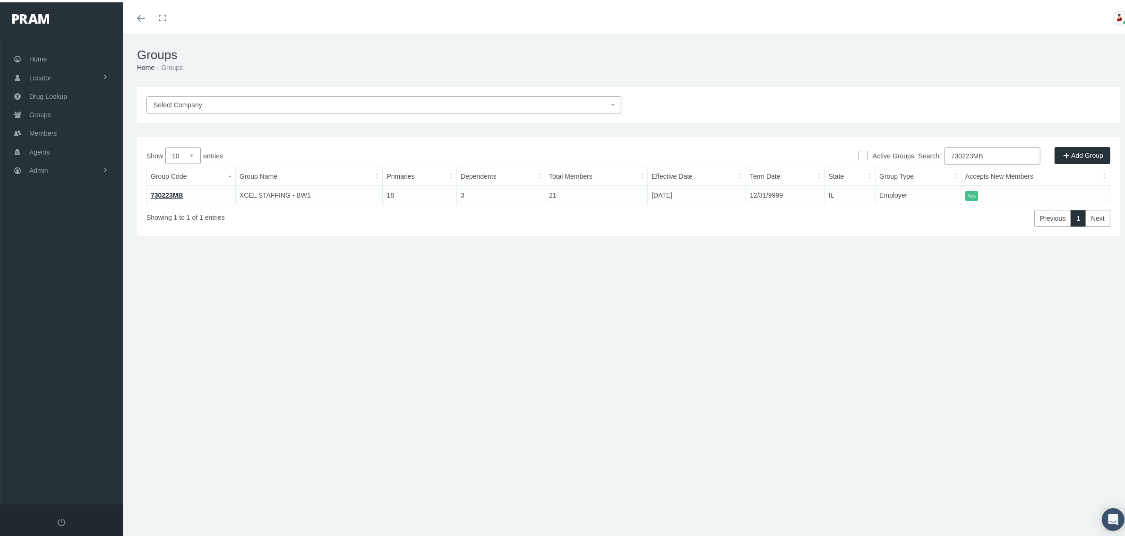
click at [977, 152] on input "730223MB" at bounding box center [993, 153] width 96 height 17
paste input "12475000"
type input "12475000"
click at [157, 189] on link "12475000" at bounding box center [165, 193] width 29 height 8
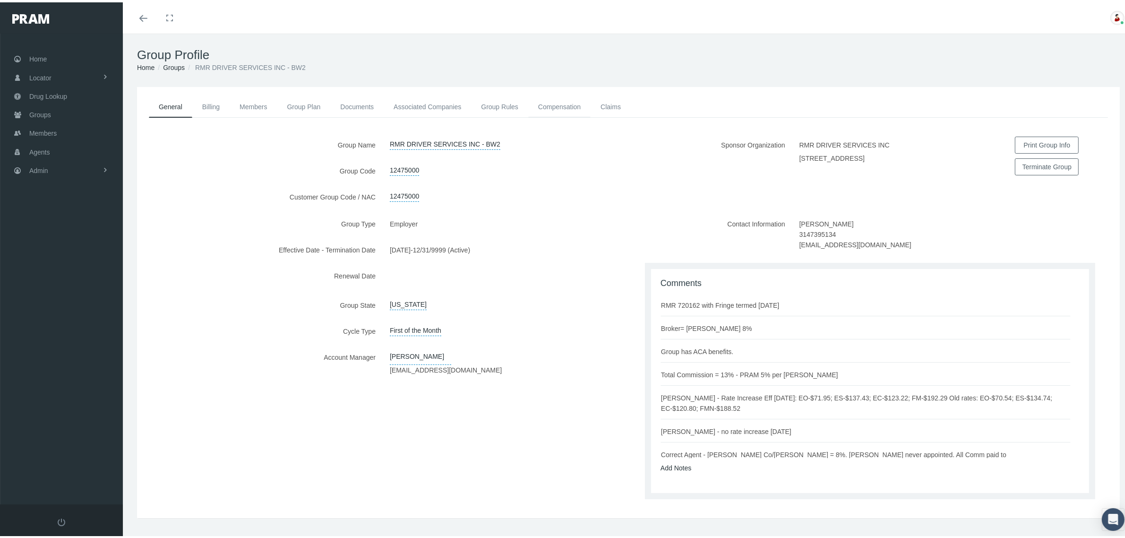
click at [546, 103] on link "Compensation" at bounding box center [559, 104] width 62 height 21
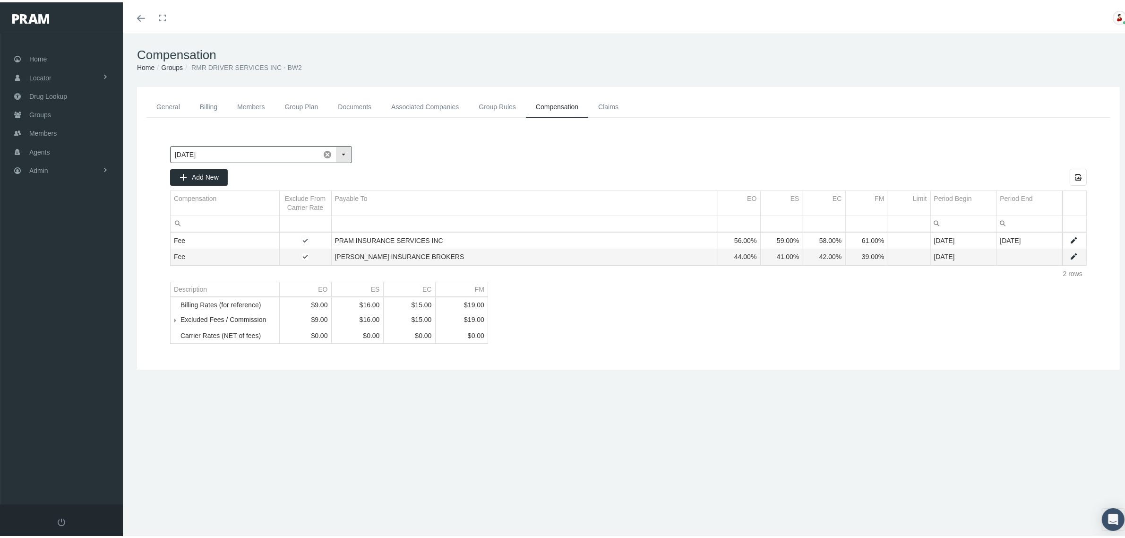
click at [343, 155] on div "Select" at bounding box center [343, 152] width 15 height 15
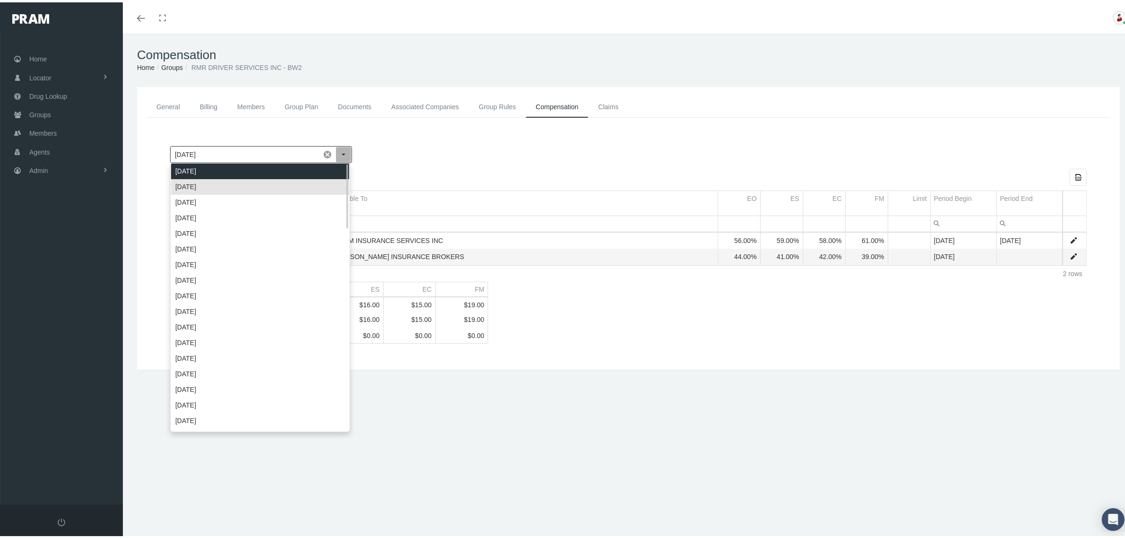
click at [329, 170] on div "[DATE]" at bounding box center [260, 169] width 178 height 16
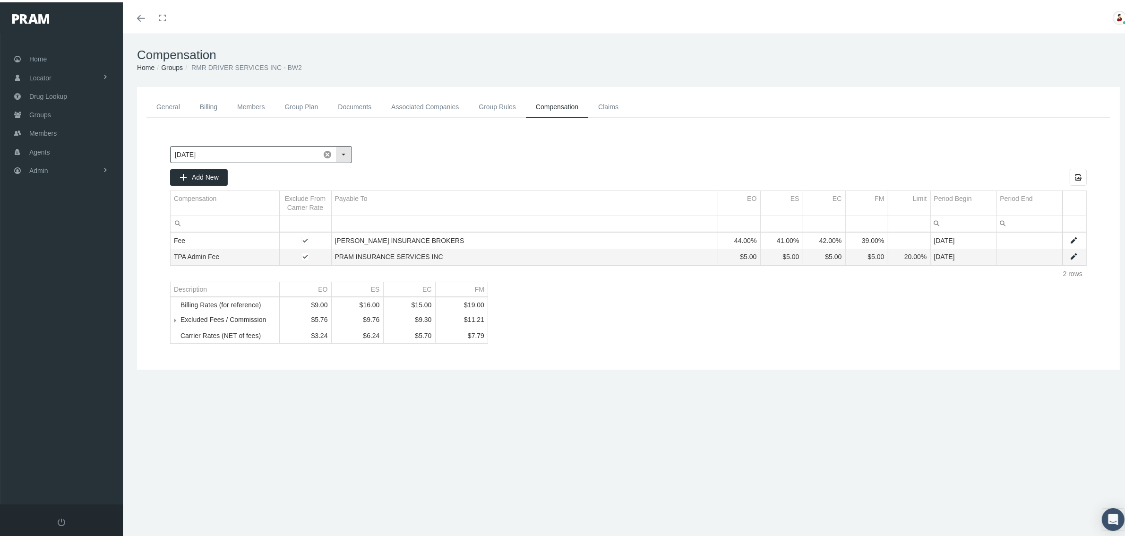
click at [342, 154] on div "Select" at bounding box center [343, 152] width 15 height 15
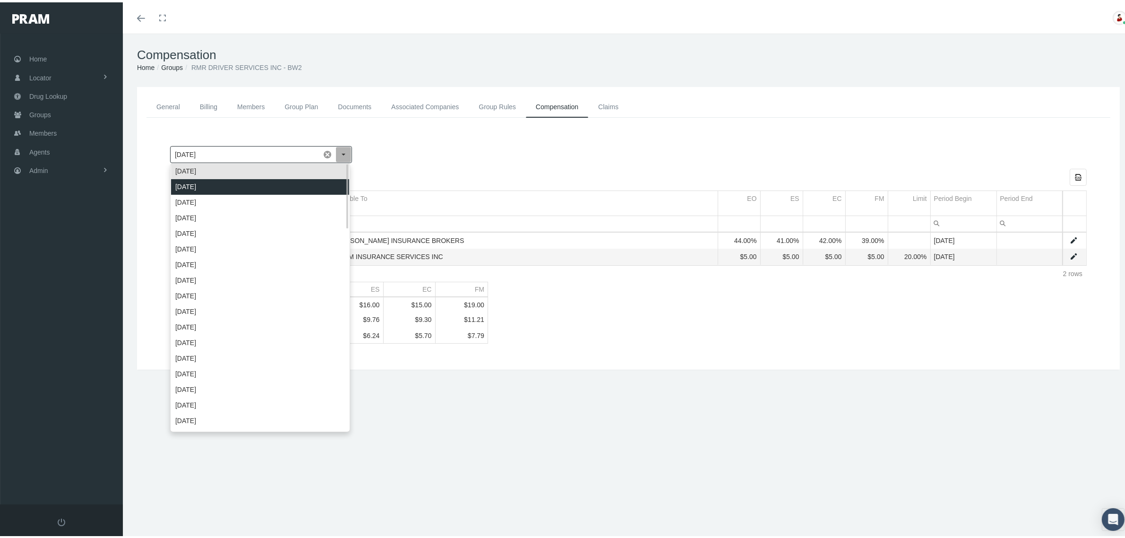
click at [322, 187] on div "[DATE]" at bounding box center [260, 185] width 178 height 16
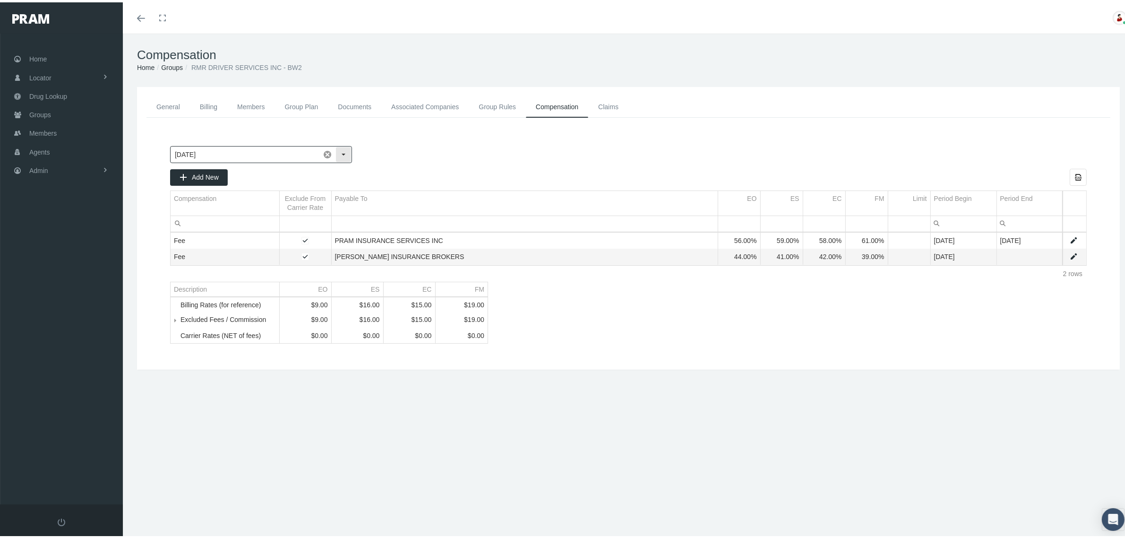
click at [342, 151] on div "Select" at bounding box center [343, 152] width 15 height 15
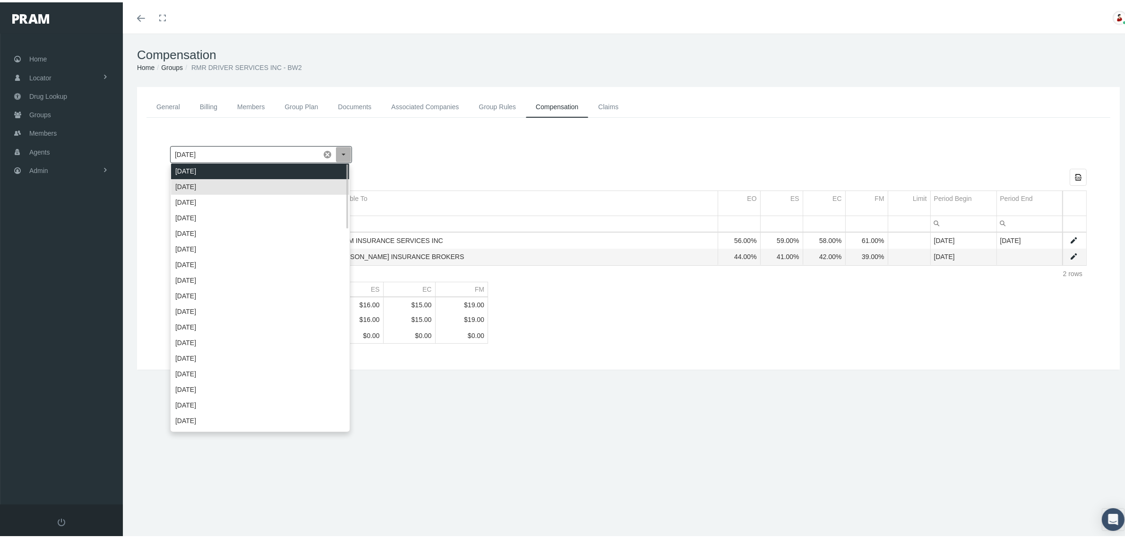
click at [334, 166] on div "[DATE]" at bounding box center [260, 169] width 178 height 16
type input "[DATE]"
